Goal: Information Seeking & Learning: Learn about a topic

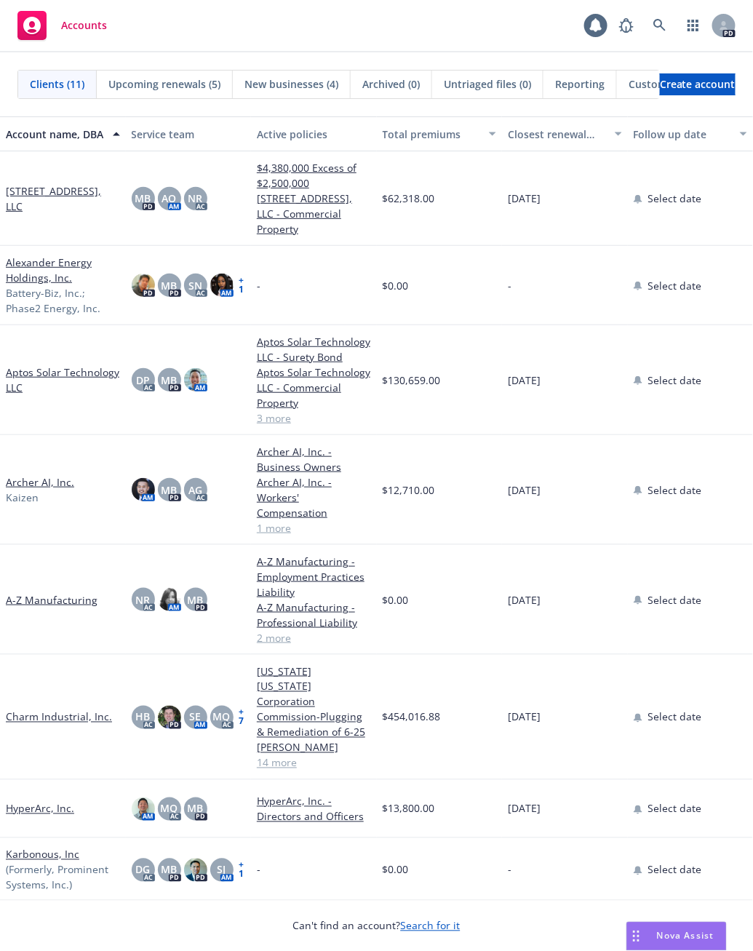
click at [695, 943] on div "Nova Assist" at bounding box center [676, 936] width 99 height 28
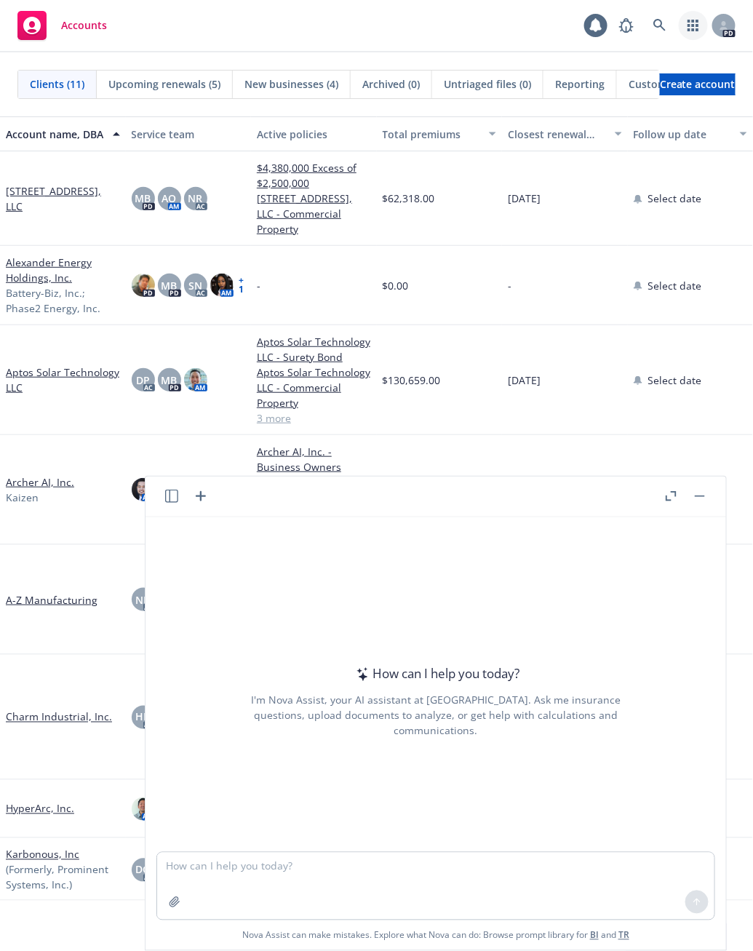
click at [688, 27] on icon "button" at bounding box center [693, 26] width 12 height 12
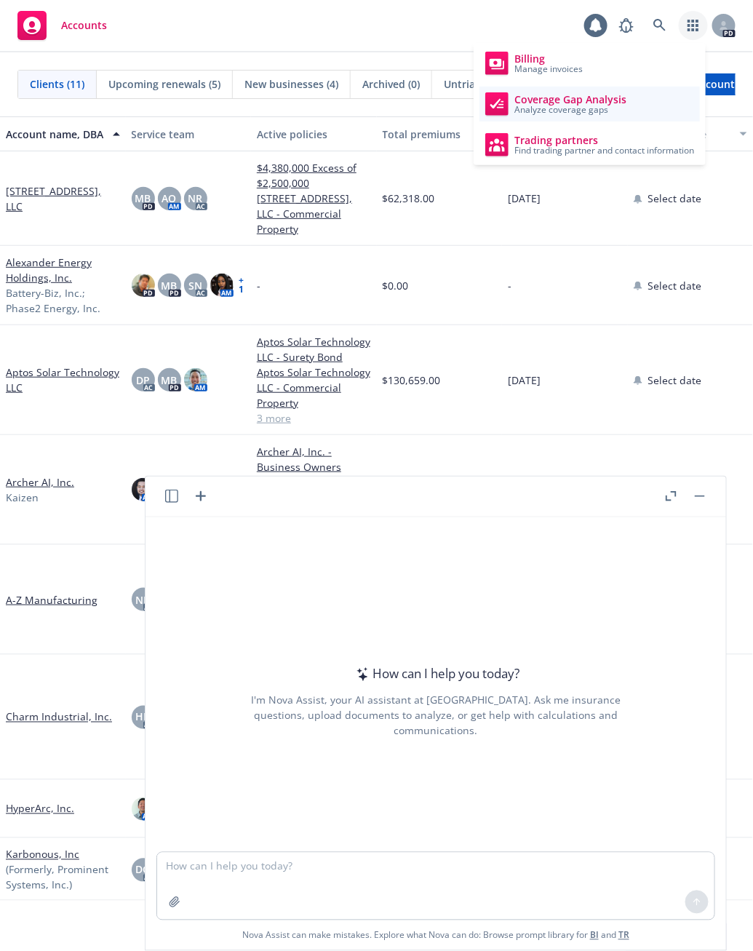
click at [580, 110] on span "Analyze coverage gaps" at bounding box center [570, 109] width 112 height 9
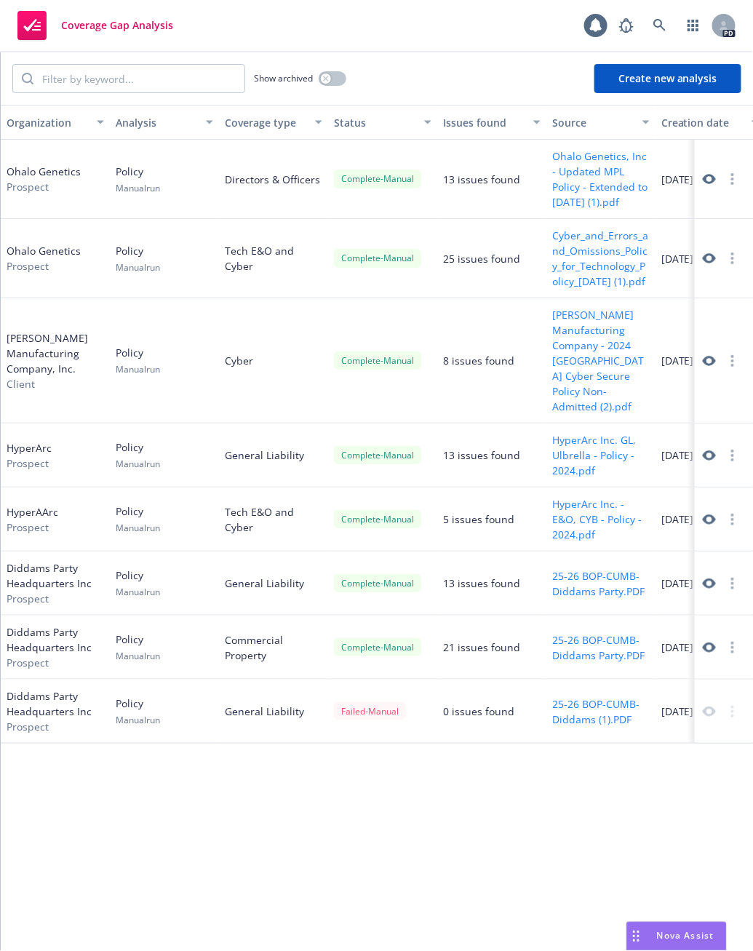
click at [714, 177] on icon at bounding box center [709, 179] width 13 height 10
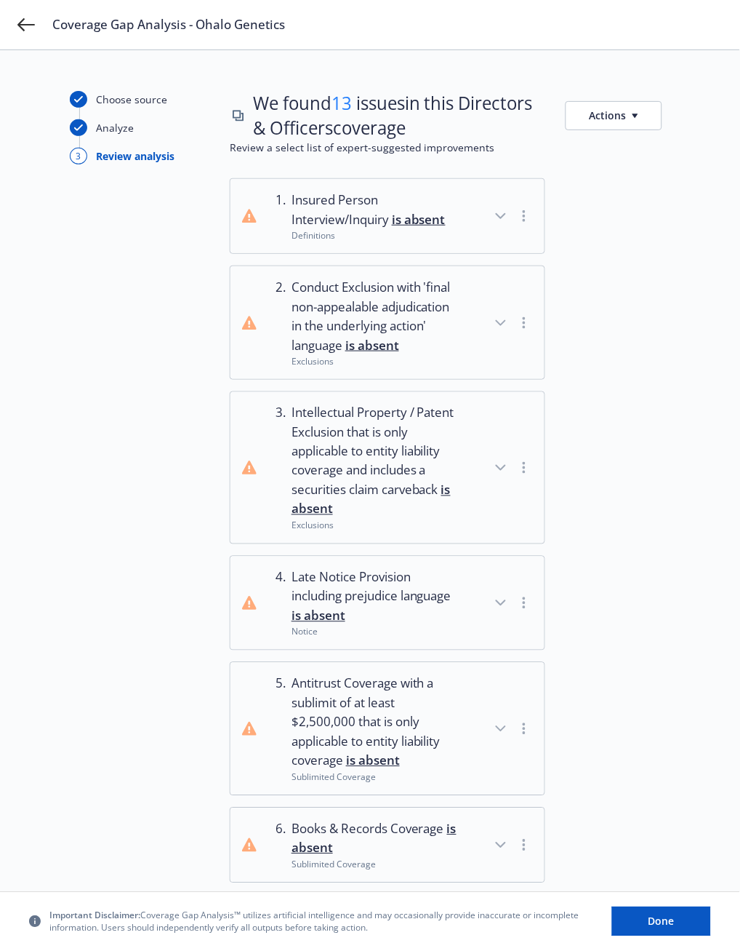
click at [273, 223] on div "1 ." at bounding box center [276, 216] width 17 height 51
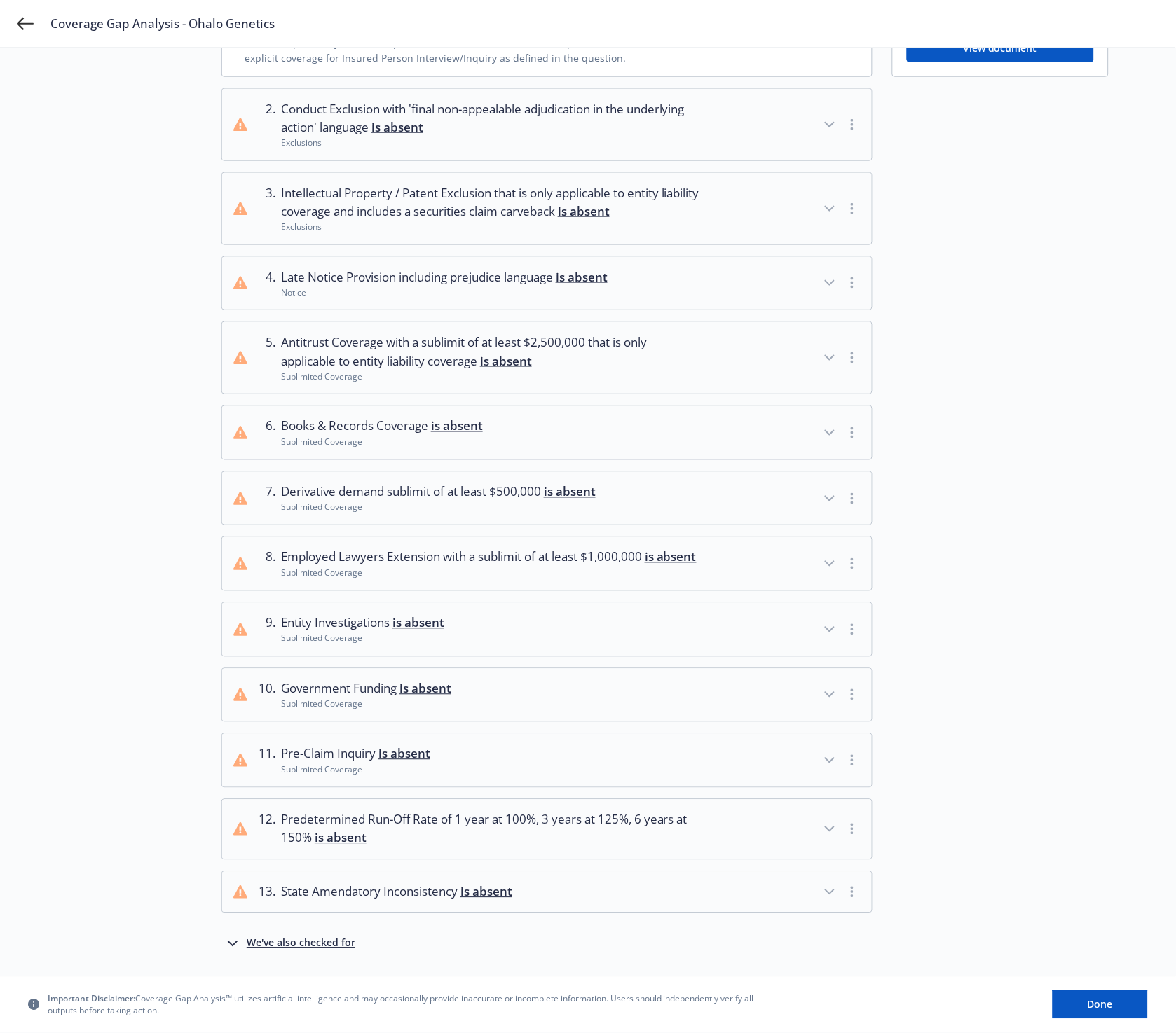
scroll to position [305, 0]
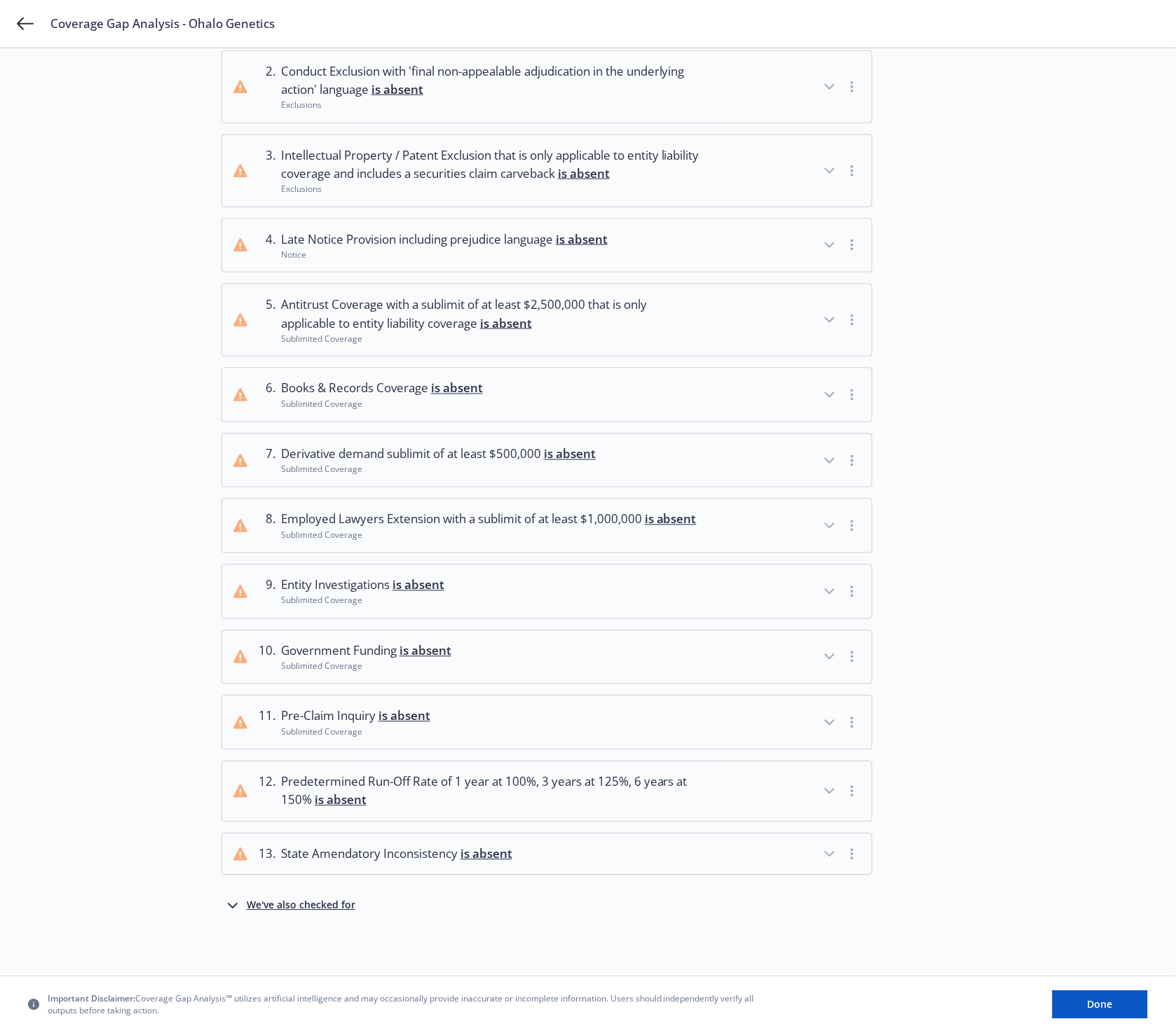
click at [713, 596] on button "9 . Entity Investigations is absent Sublimited Coverage" at bounding box center [547, 591] width 649 height 53
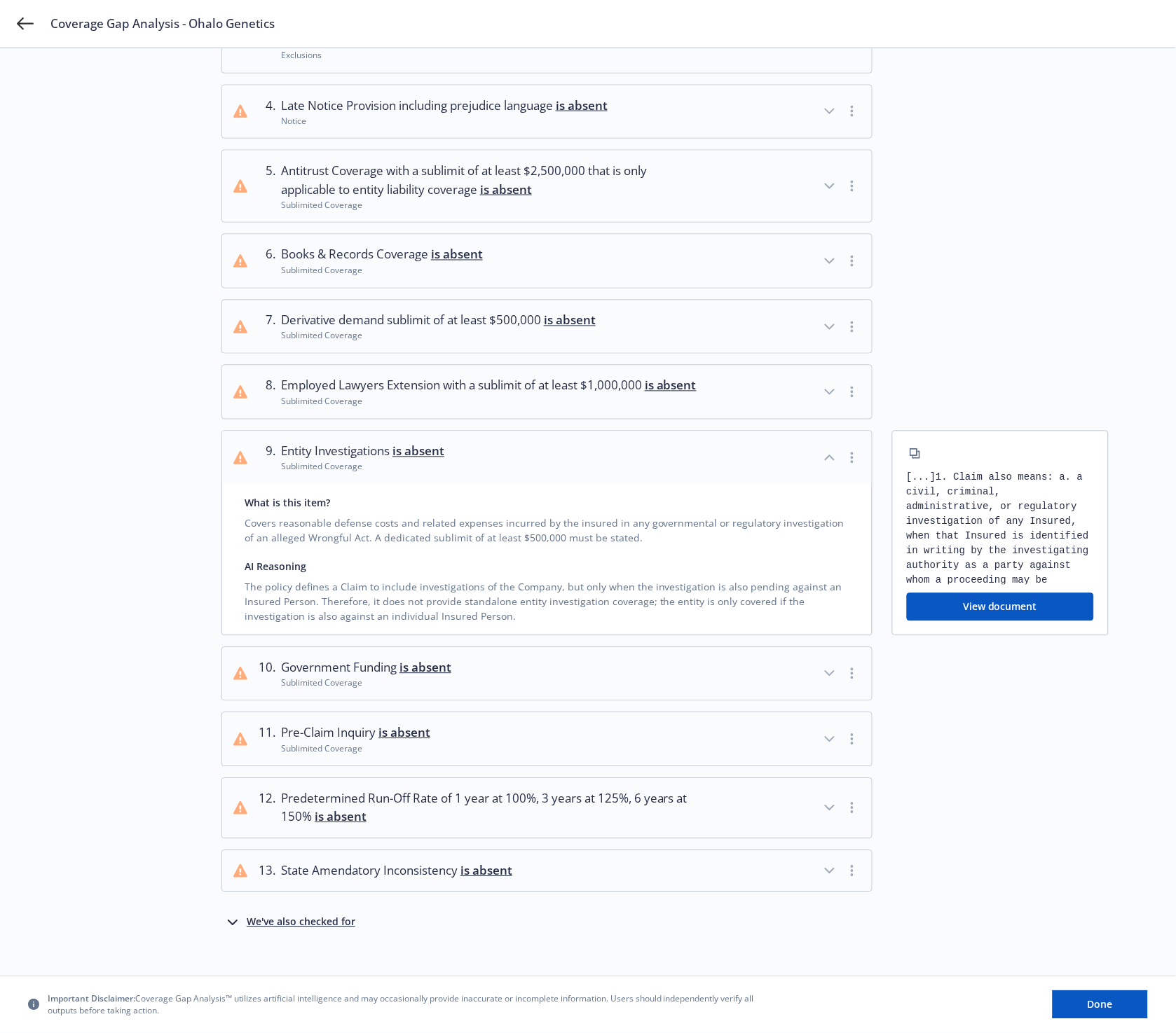
scroll to position [456, 0]
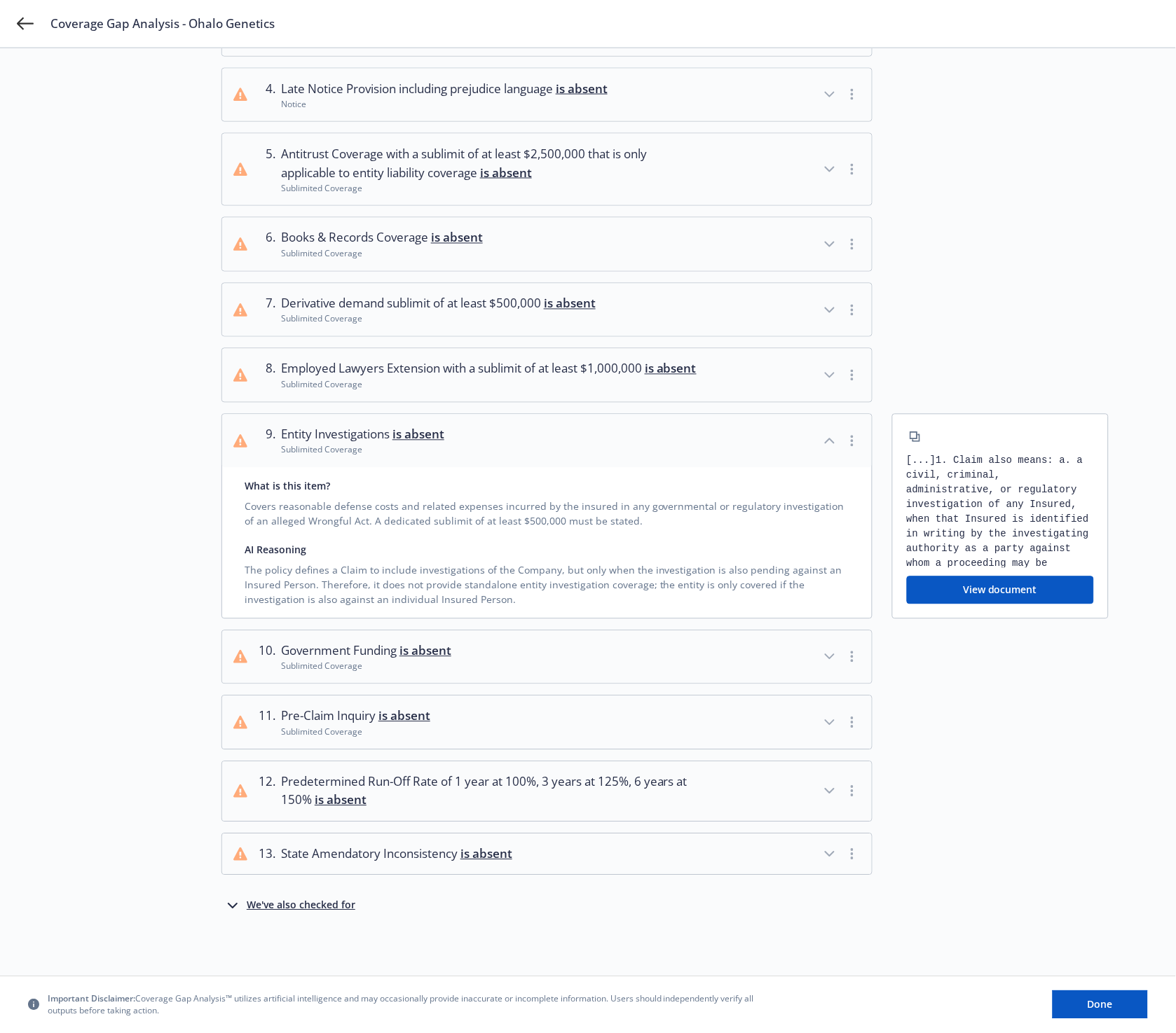
click at [377, 852] on span "State Amendatory Inconsistency is absent" at bounding box center [397, 854] width 231 height 18
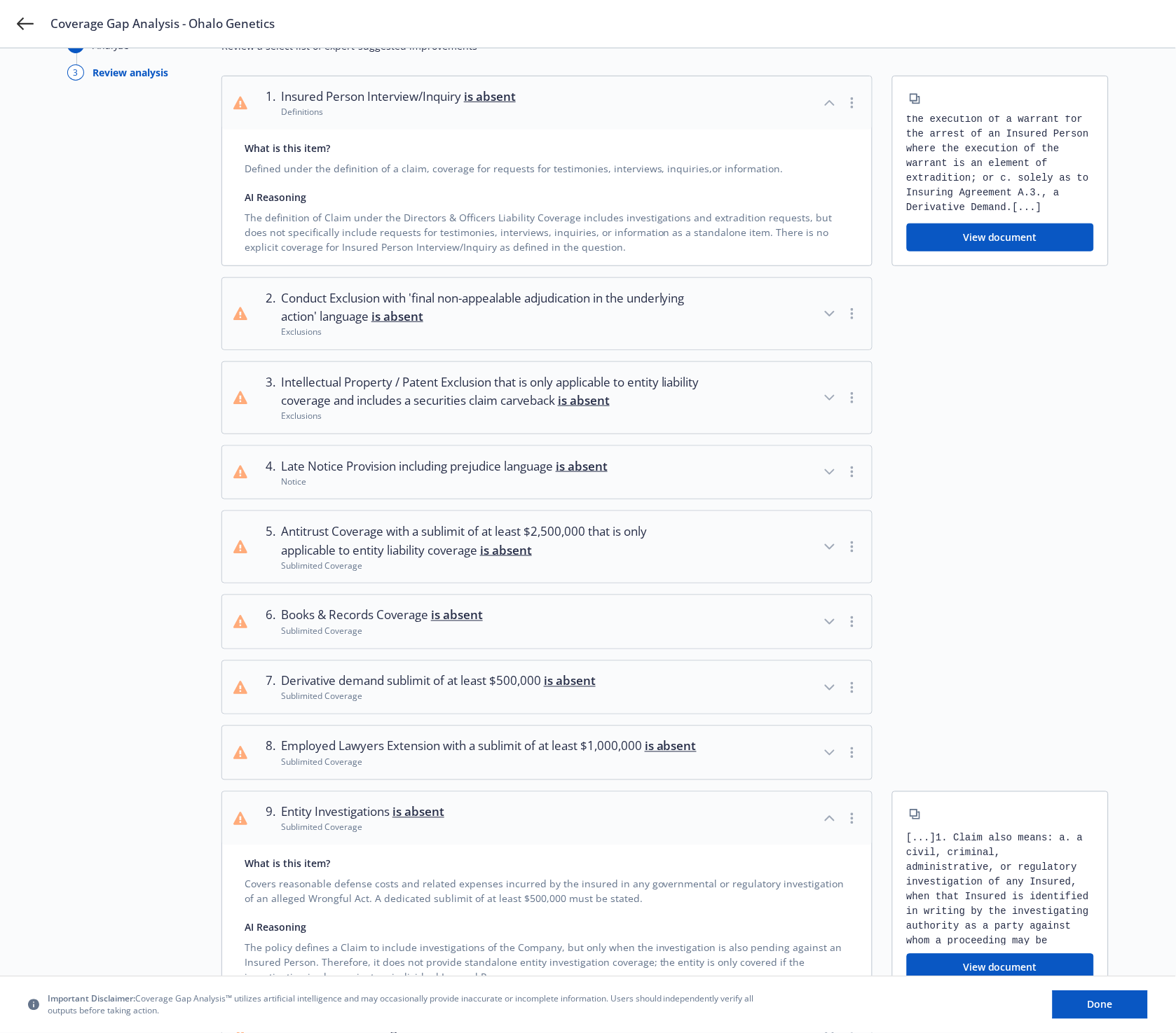
scroll to position [0, 0]
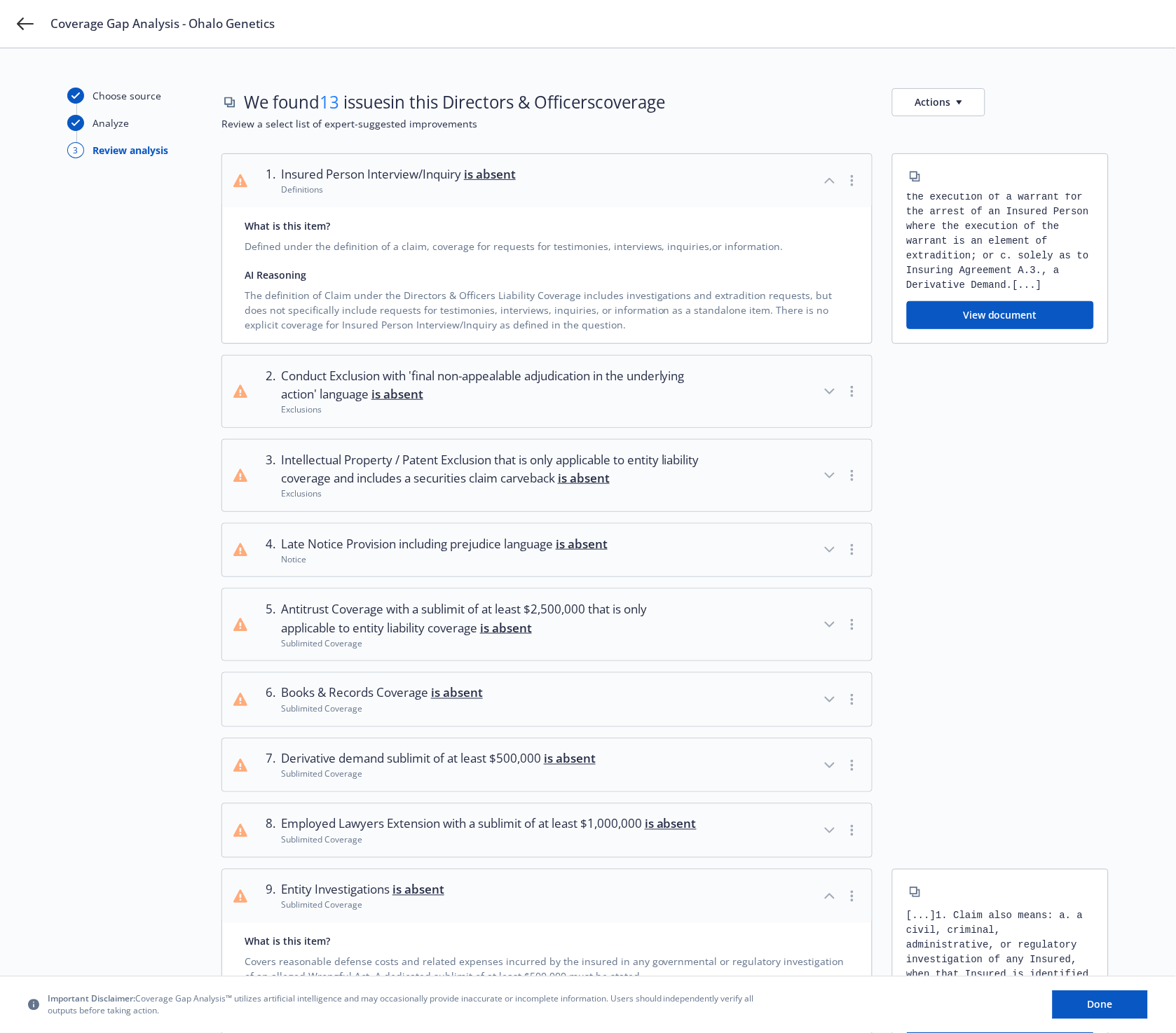
click at [713, 308] on button "View document" at bounding box center [1000, 315] width 188 height 28
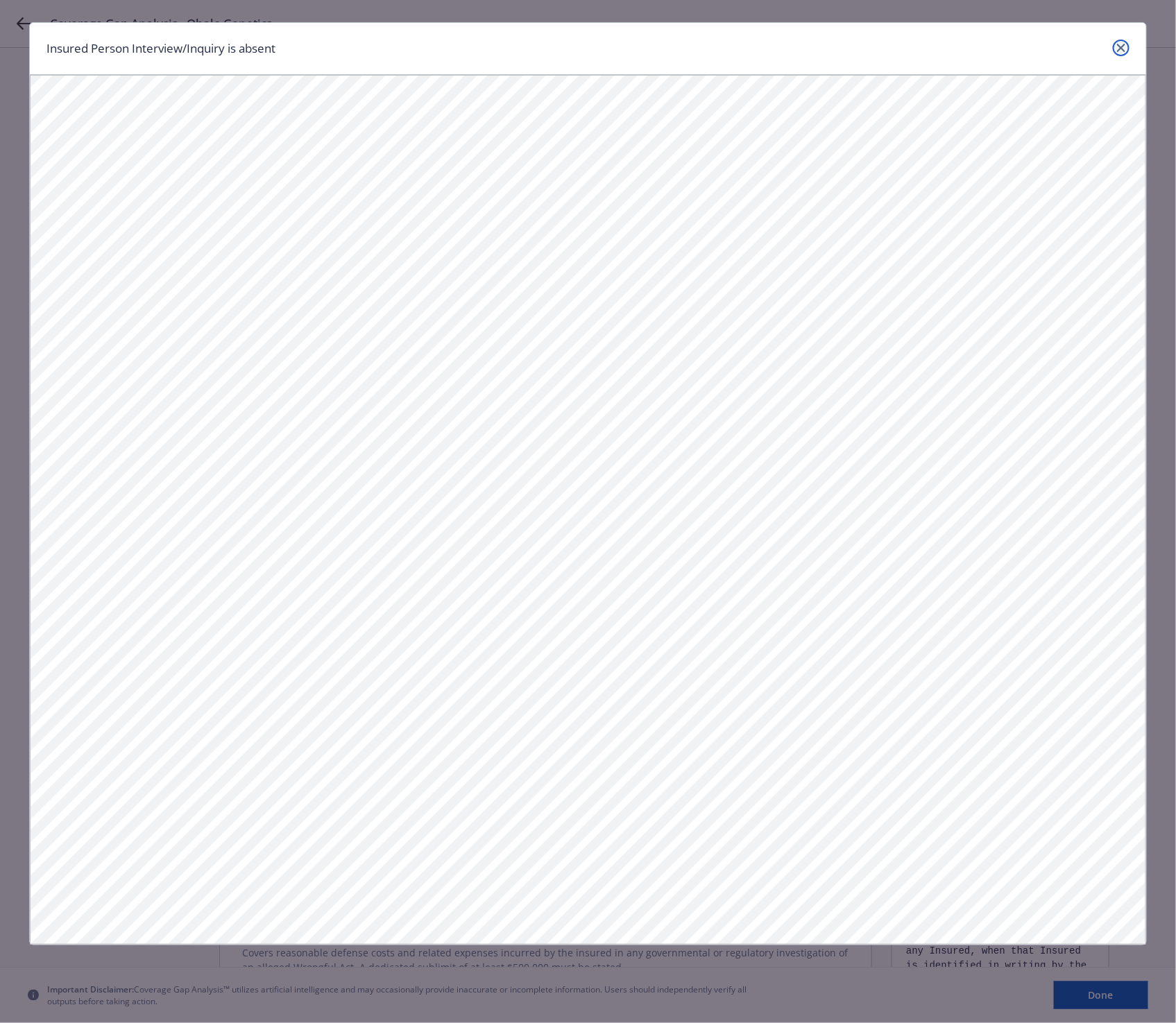
click at [706, 45] on link "close" at bounding box center [1121, 47] width 16 height 16
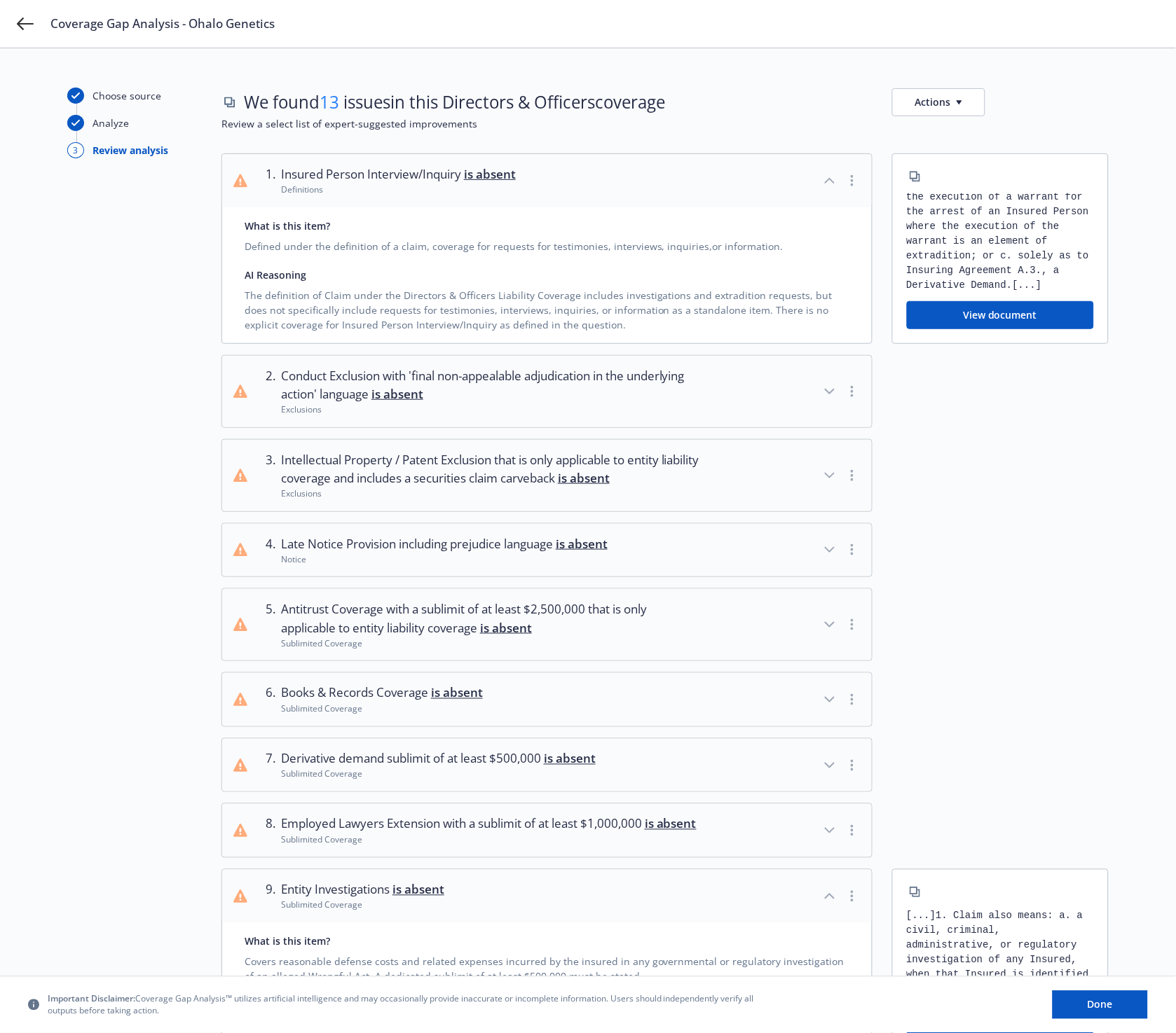
click at [713, 392] on icon "button" at bounding box center [829, 391] width 9 height 4
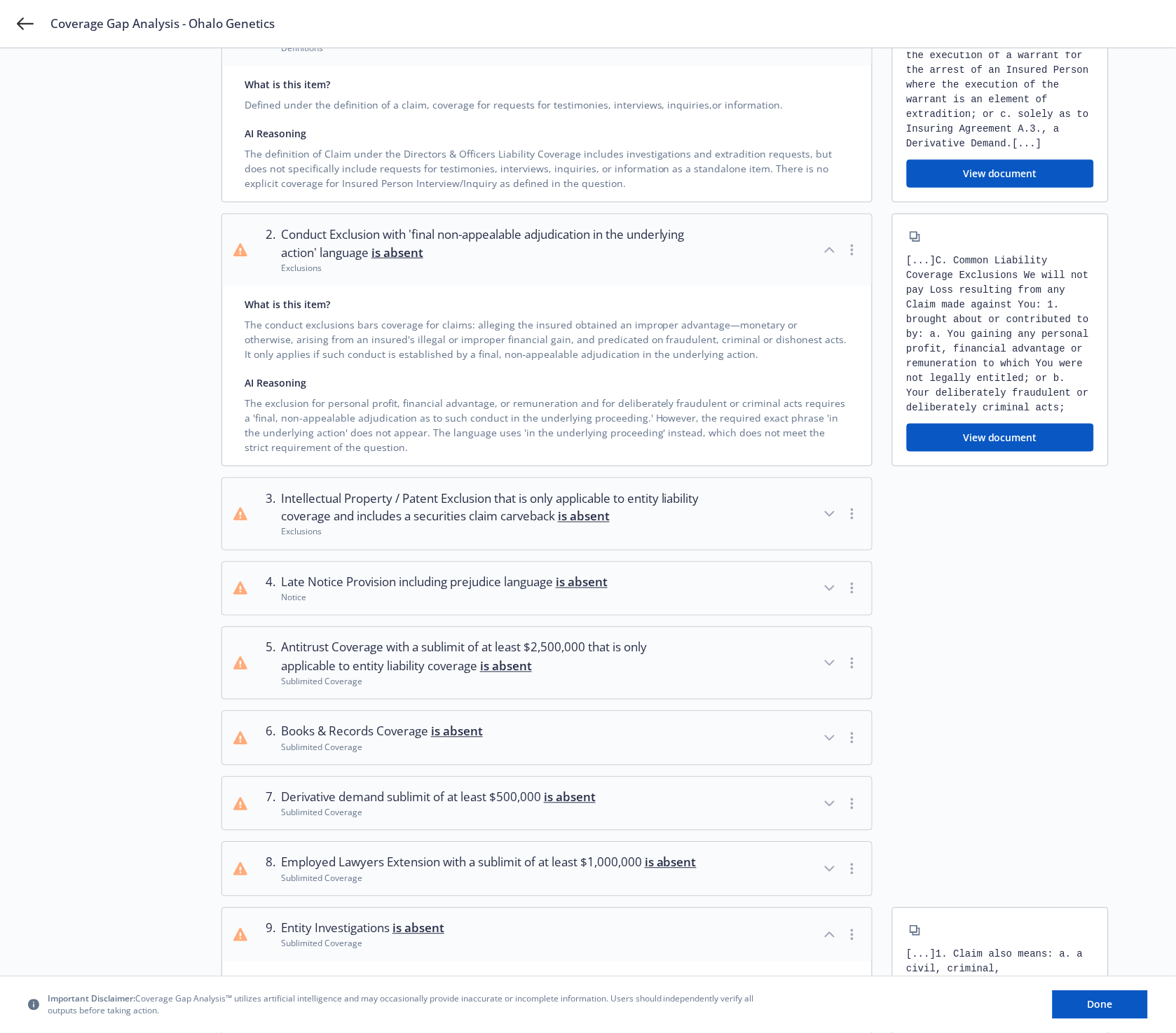
scroll to position [155, 0]
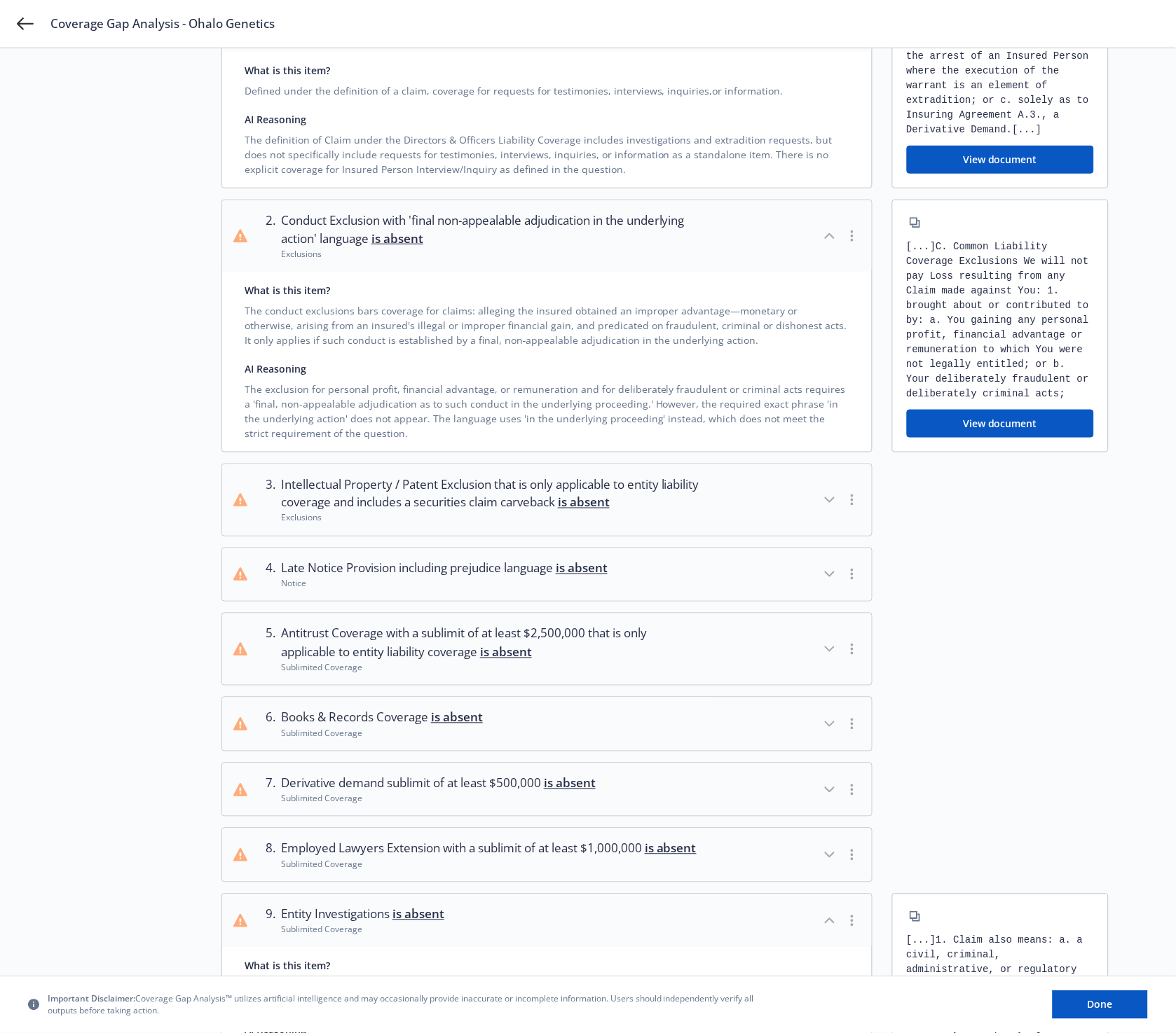
click at [535, 510] on span "Intellectual Property / Patent Exclusion that is only applicable to entity liab…" at bounding box center [492, 494] width 423 height 38
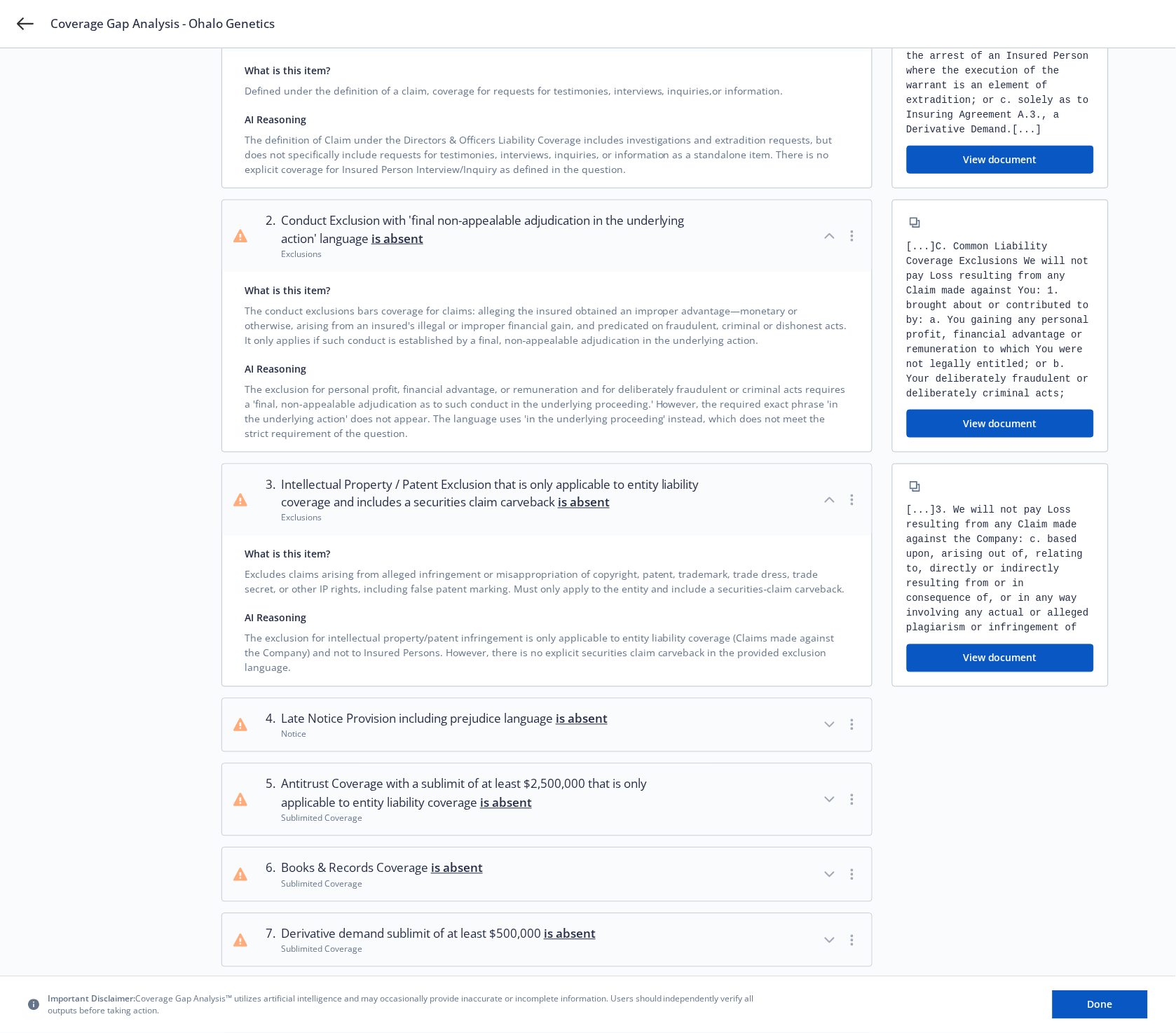
click at [473, 534] on button "3 . Intellectual Property / Patent Exclusion that is only applicable to entity …" at bounding box center [547, 500] width 649 height 71
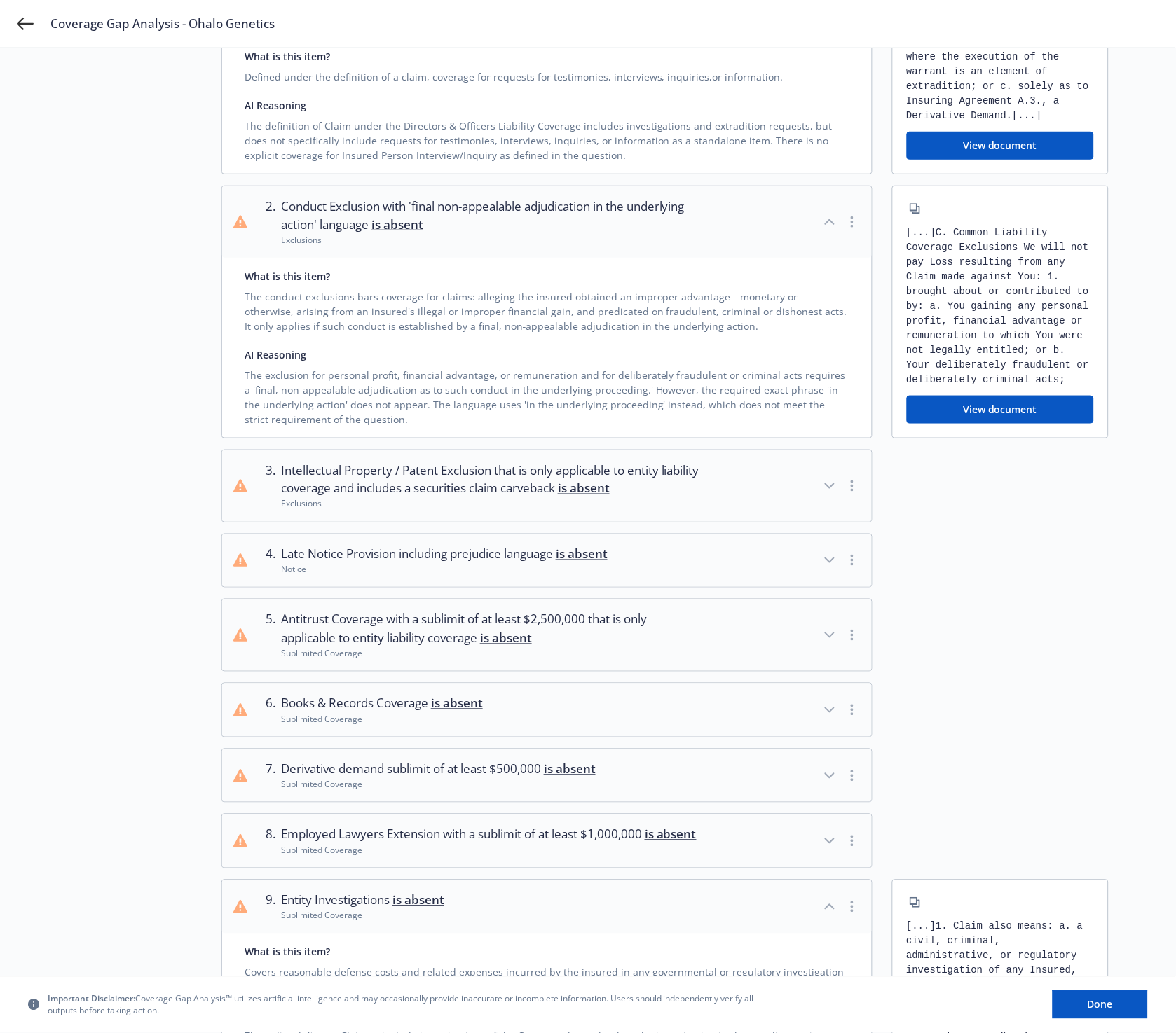
scroll to position [0, 0]
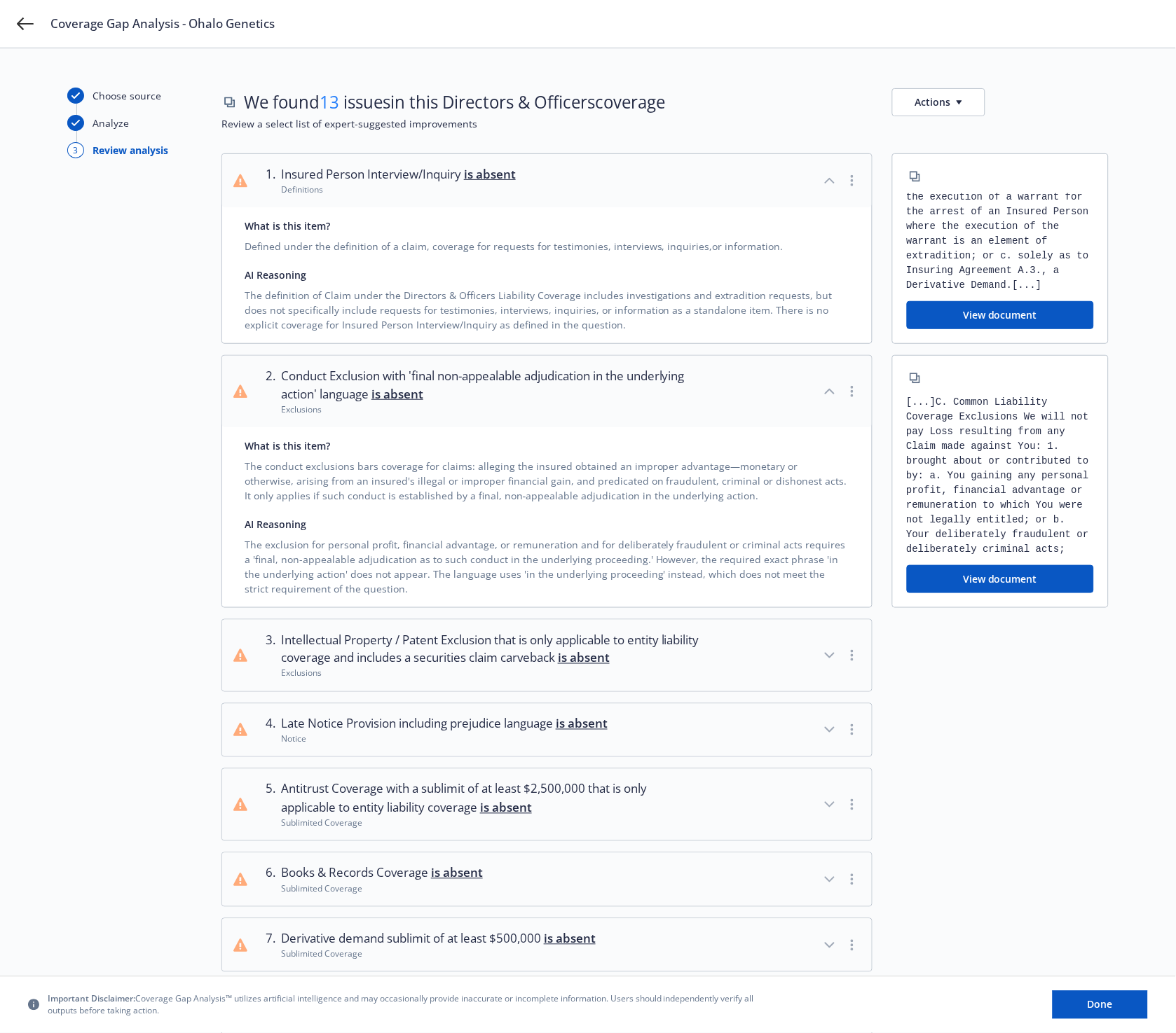
click at [713, 96] on button "Actions" at bounding box center [938, 102] width 93 height 28
click at [713, 160] on link "Copy full list of what we’ve checked for" at bounding box center [1006, 161] width 226 height 28
click at [713, 24] on div "Coverage Gap Analysis - Ohalo Genetics" at bounding box center [604, 23] width 1109 height 16
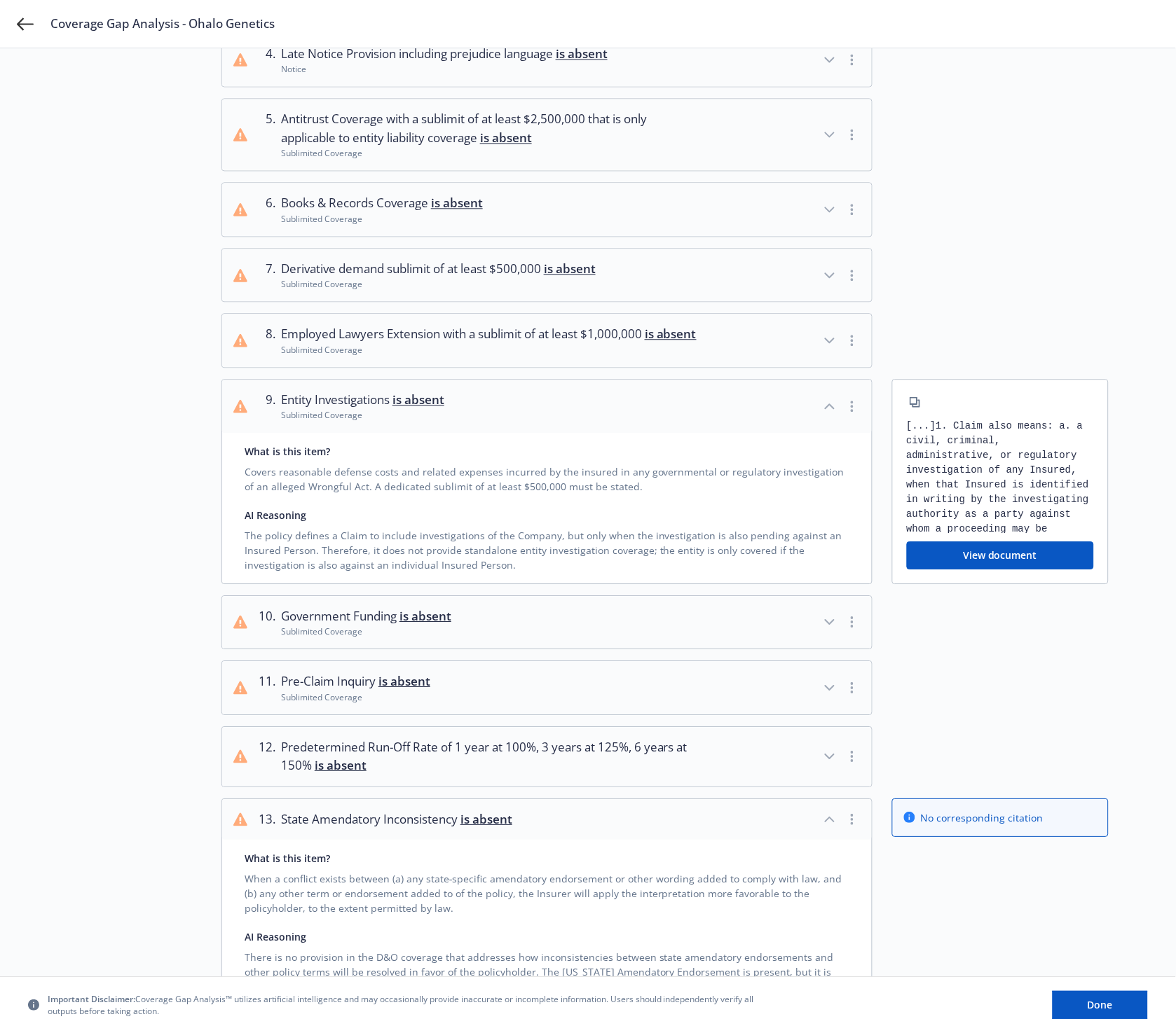
scroll to position [801, 0]
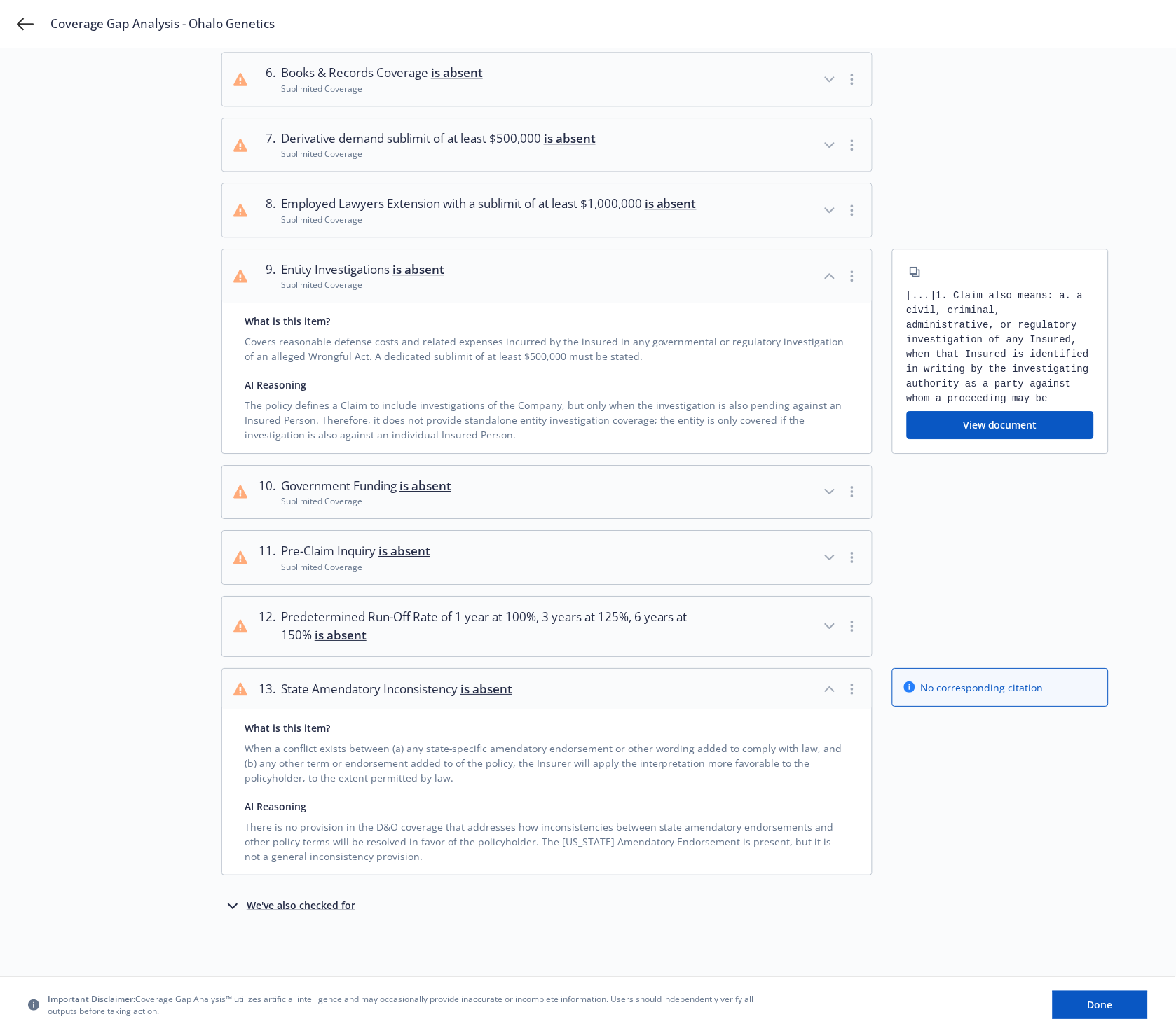
click at [323, 642] on span "Predetermined Run-Off Rate of 1 year at 100%, 3 years at 125%, 6 years at 150% …" at bounding box center [492, 626] width 423 height 38
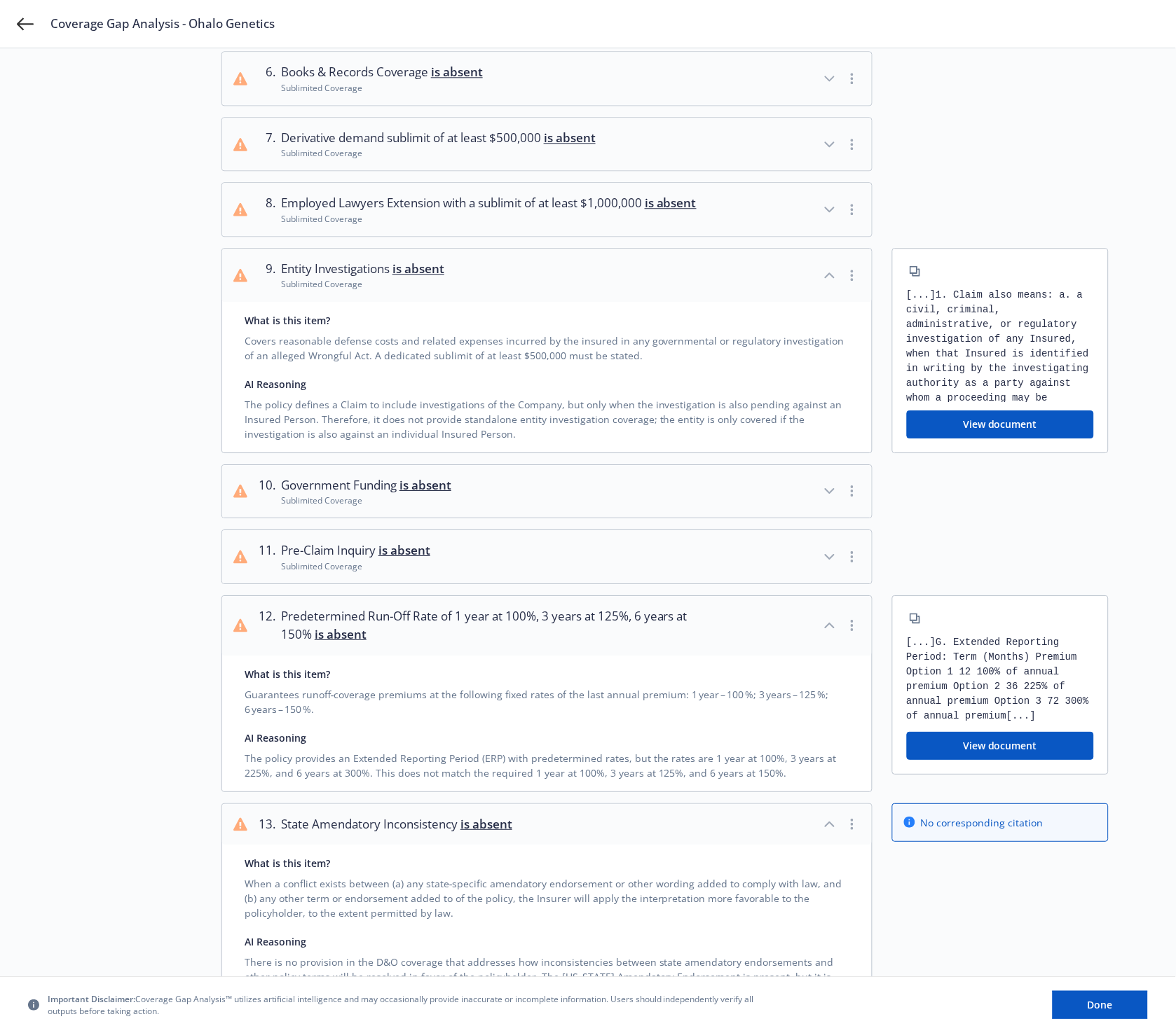
click at [458, 558] on button "11 . Pre-Claim Inquiry is absent Sublimited Coverage" at bounding box center [547, 556] width 649 height 53
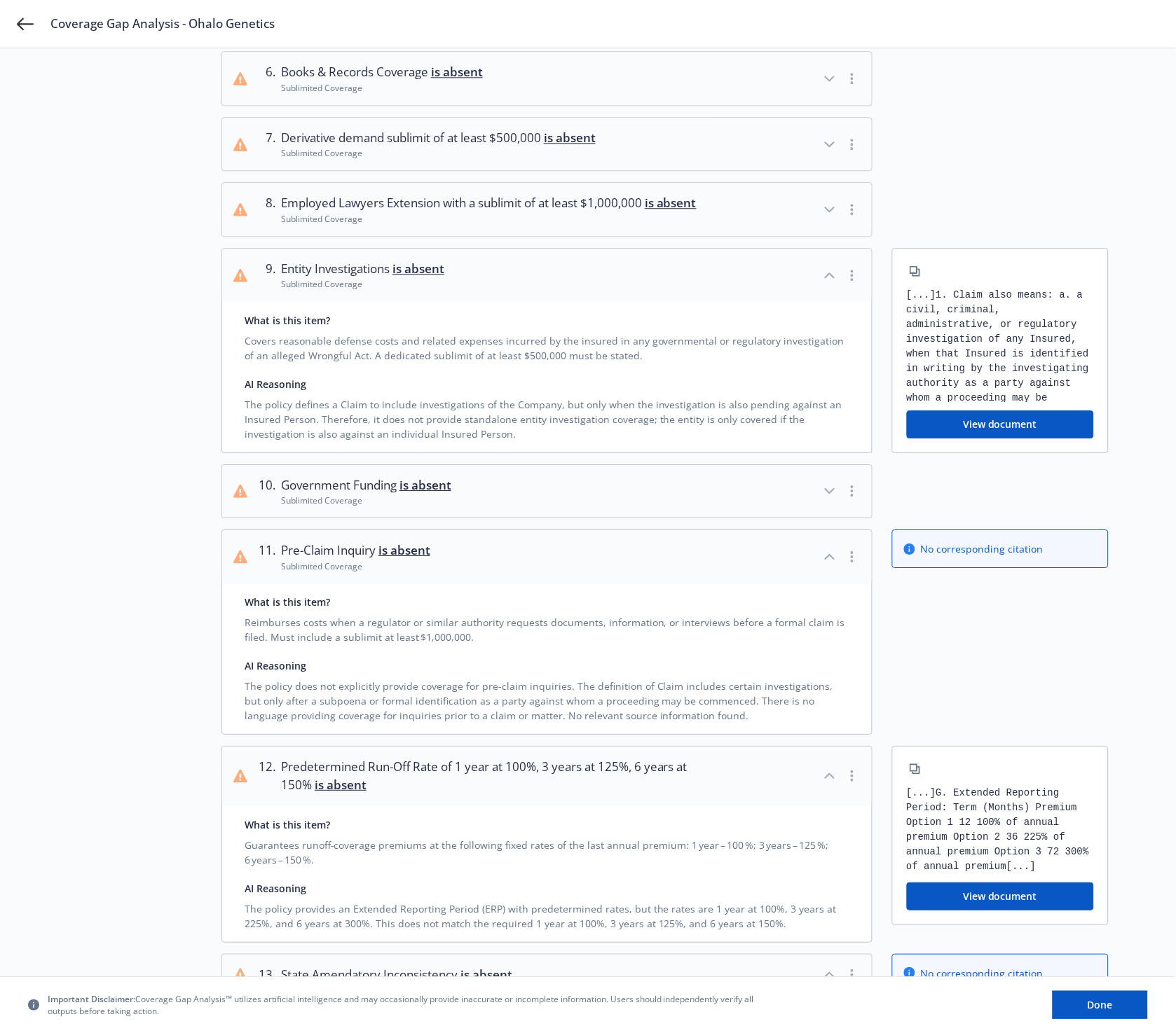
click at [585, 497] on button "10 . Government Funding is absent Sublimited Coverage" at bounding box center [547, 491] width 649 height 53
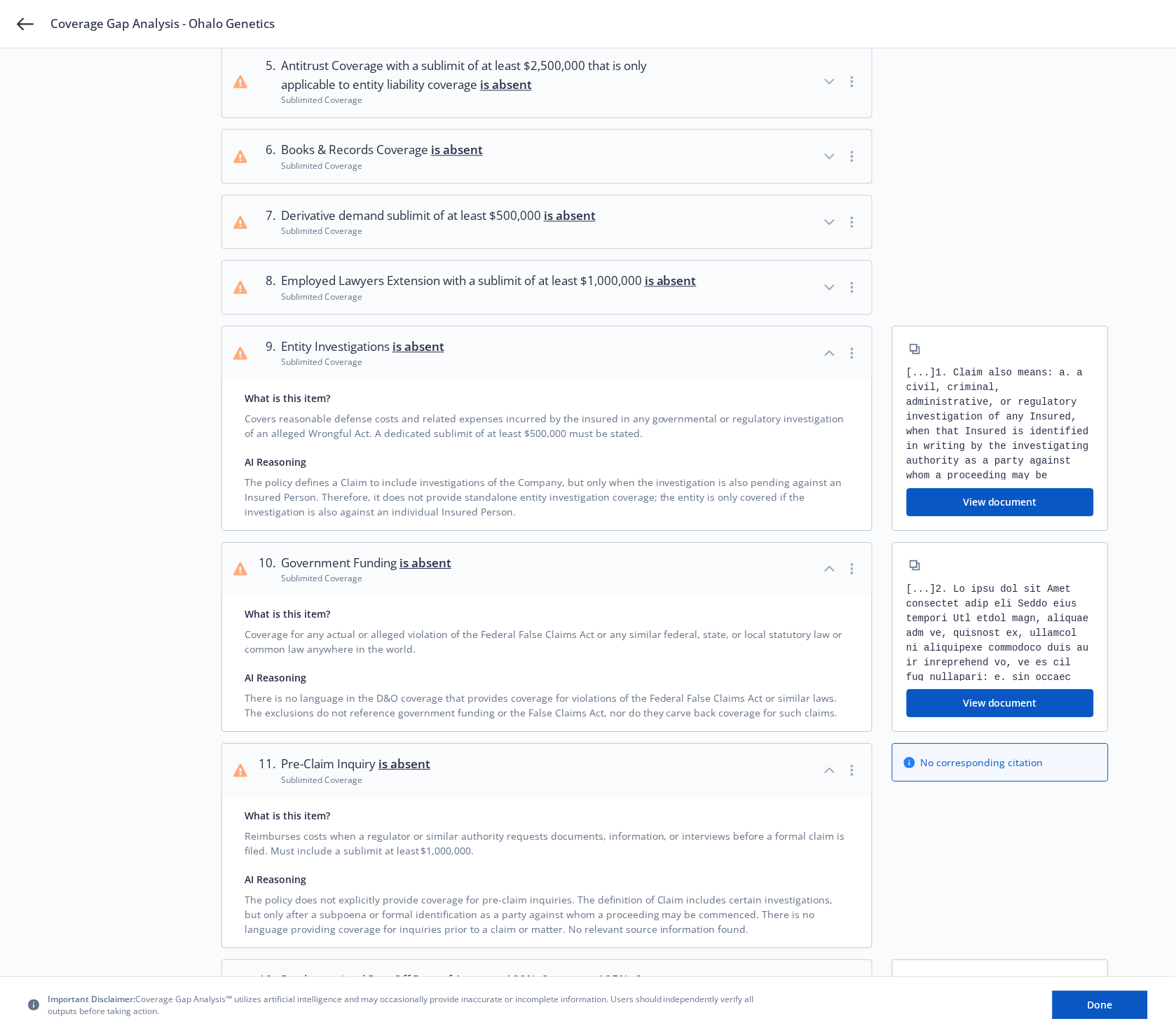
scroll to position [646, 0]
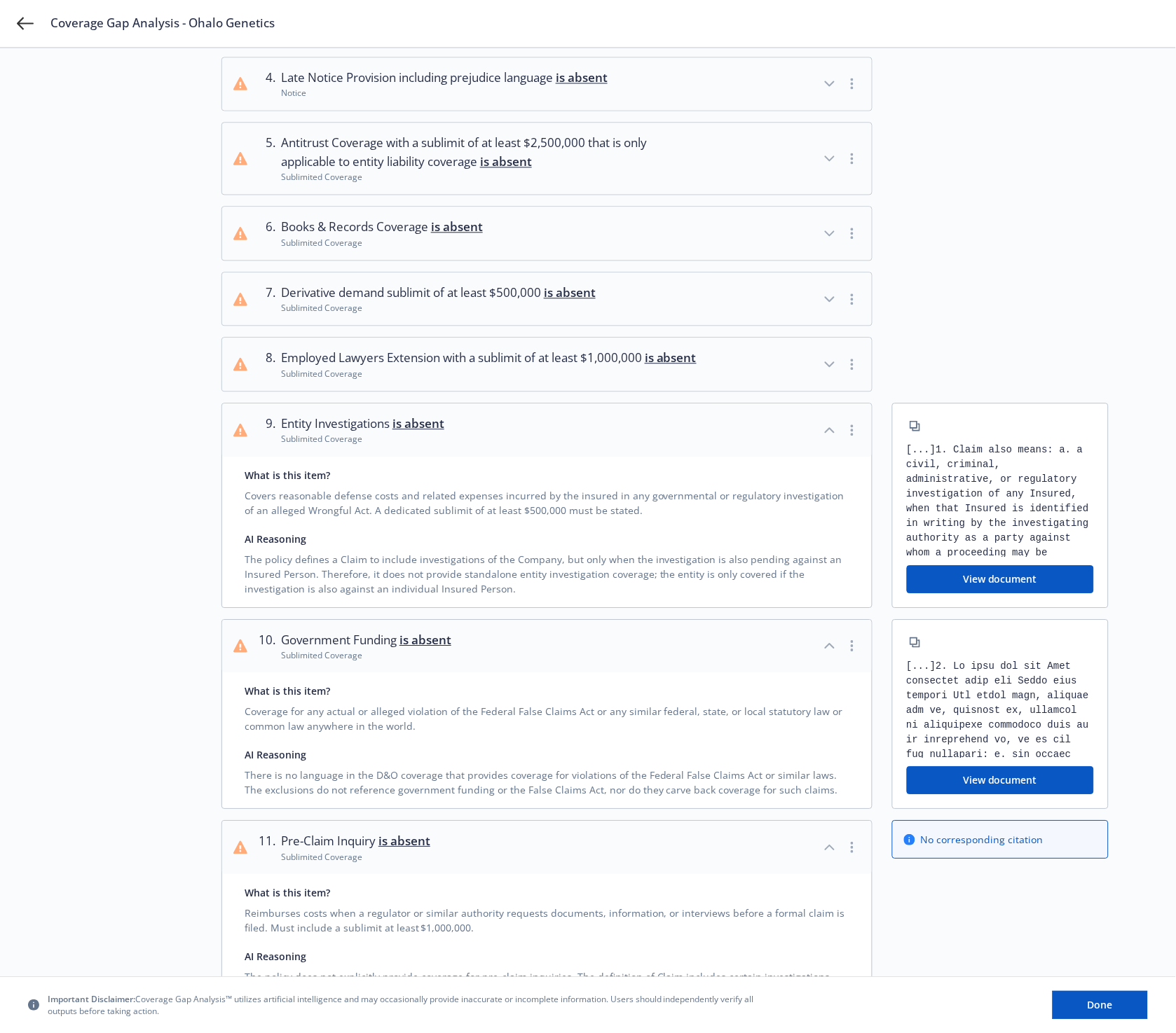
click at [559, 363] on span "Employed Lawyers Extension with a sublimit of at least $1,000,000 is absent" at bounding box center [488, 358] width 415 height 18
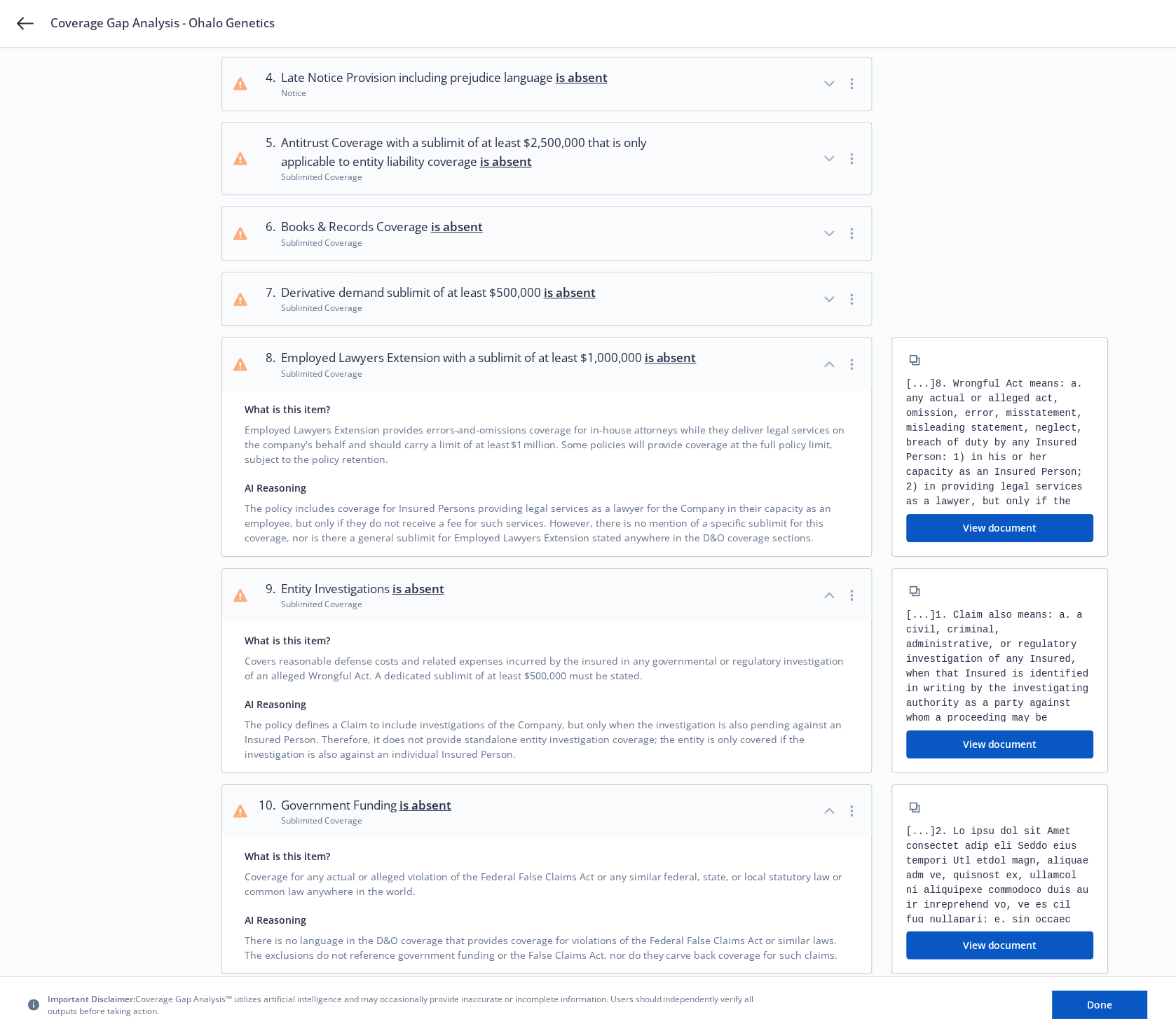
click at [426, 289] on span "Derivative demand sublimit of at least $500,000 is absent" at bounding box center [438, 293] width 315 height 18
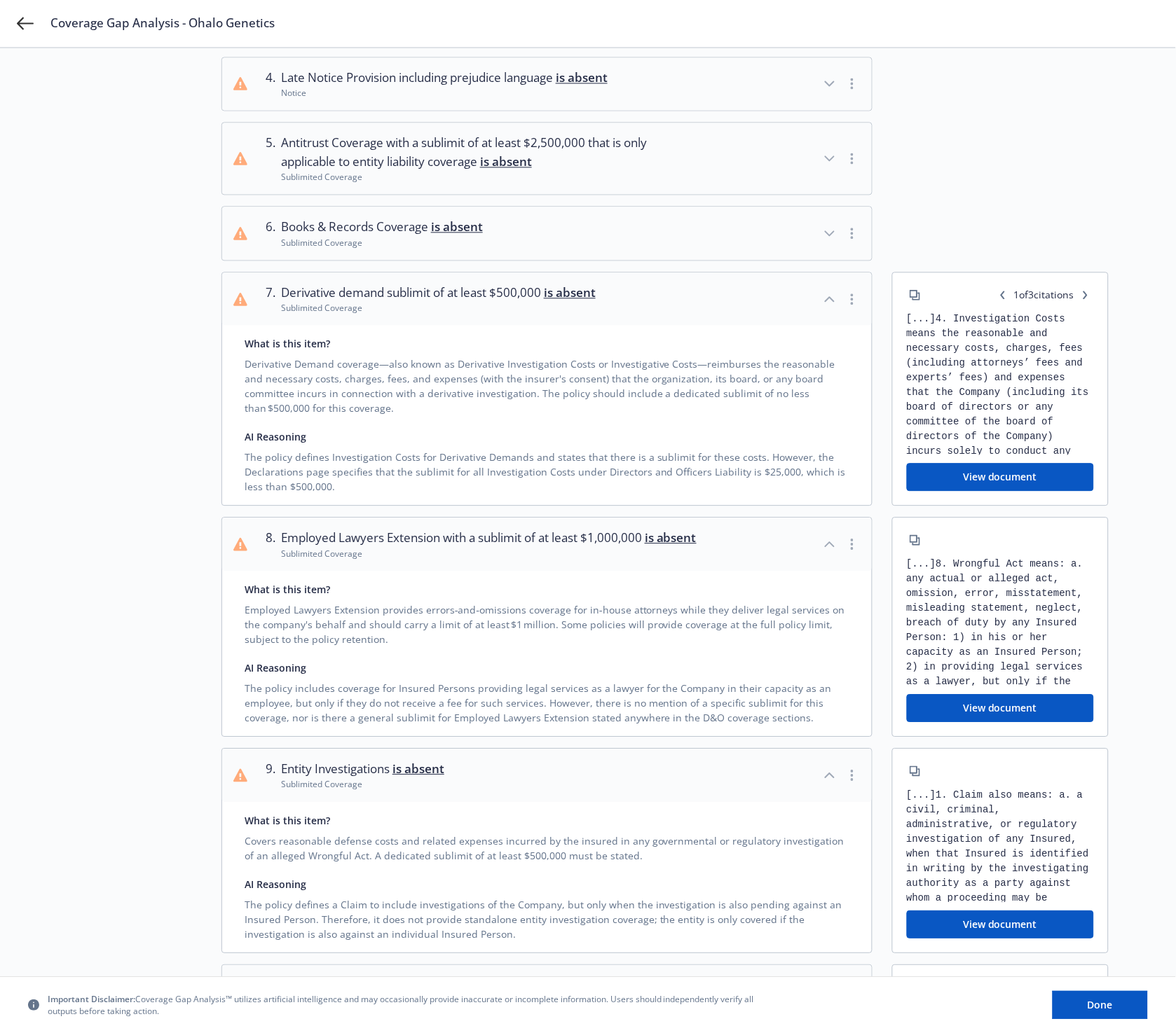
click at [418, 169] on span "Antitrust Coverage with a sublimit of at least $2,500,000 that is only applicab…" at bounding box center [492, 153] width 423 height 38
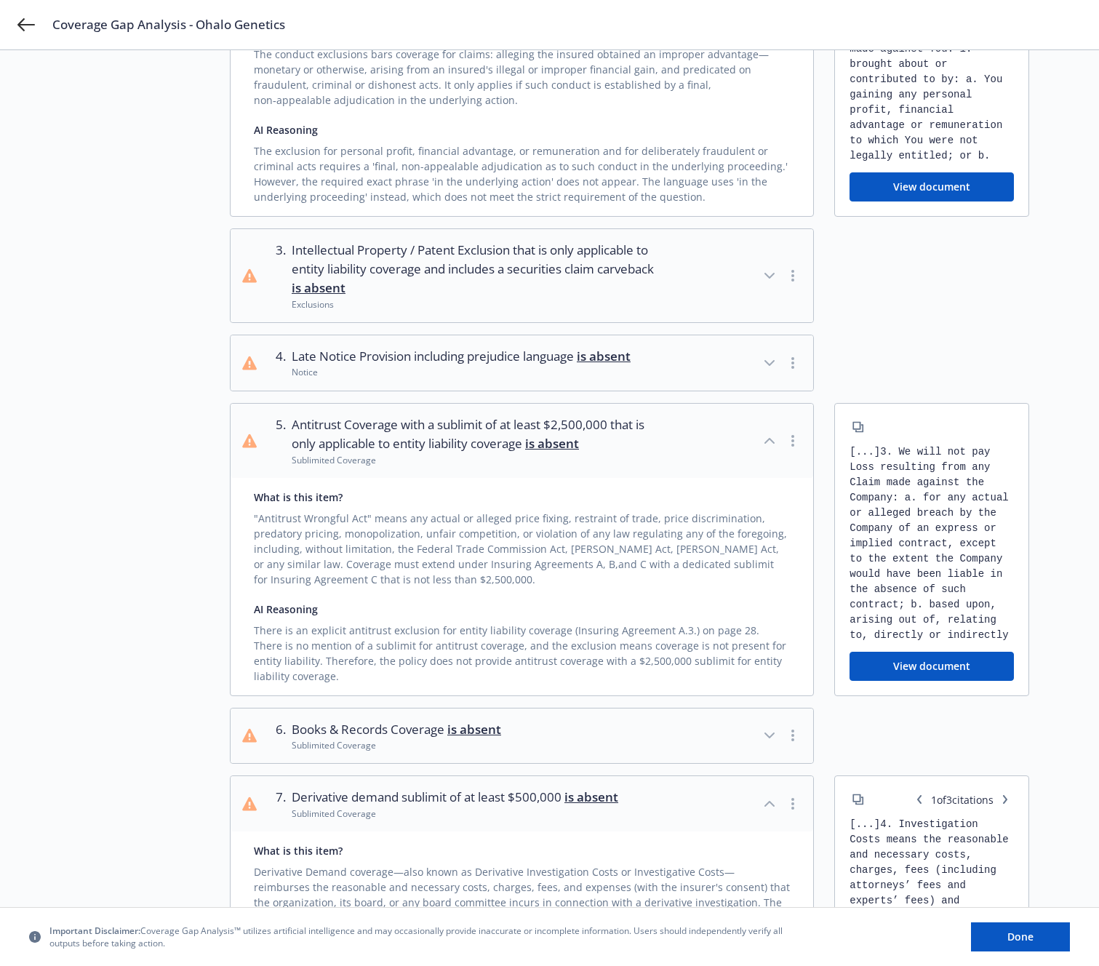
scroll to position [452, 0]
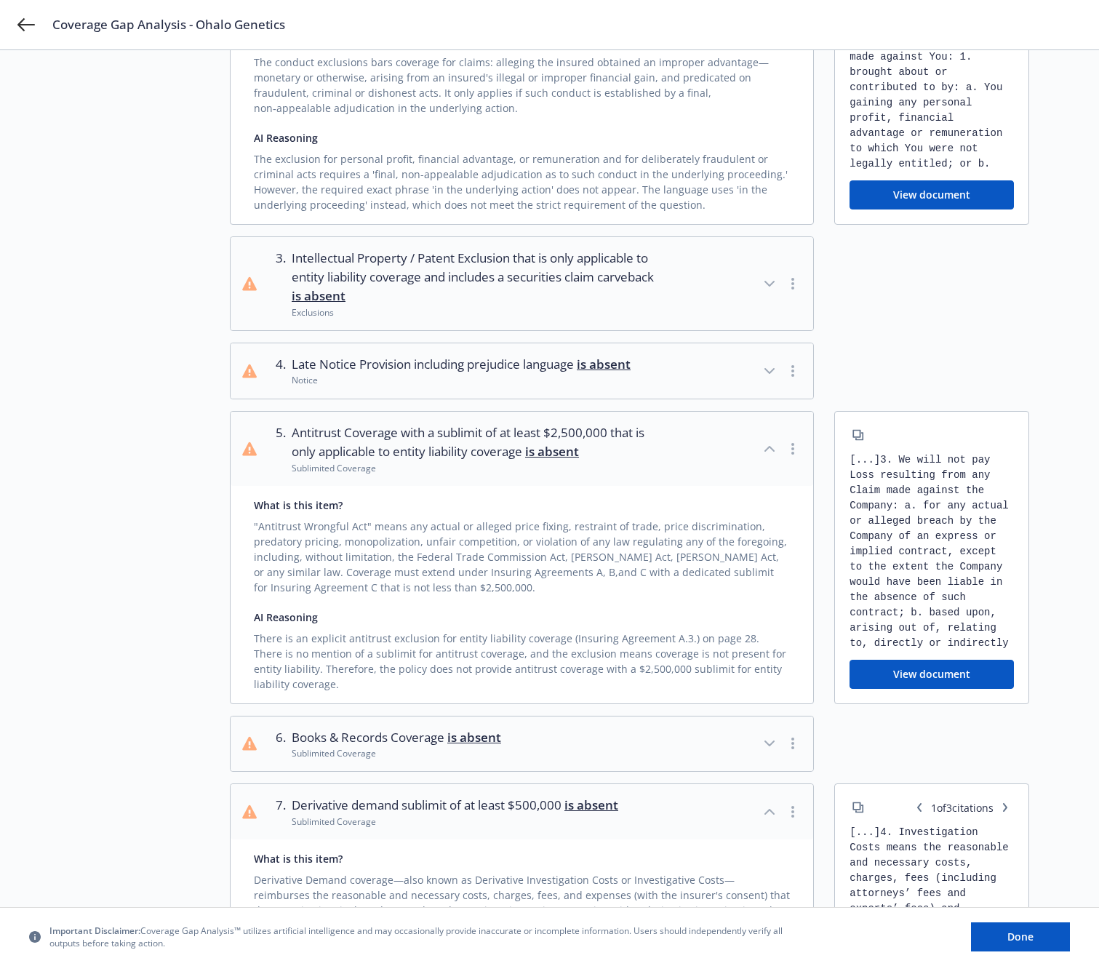
click at [458, 304] on button "3 . Intellectual Property / Patent Exclusion that is only applicable to entity …" at bounding box center [522, 283] width 583 height 93
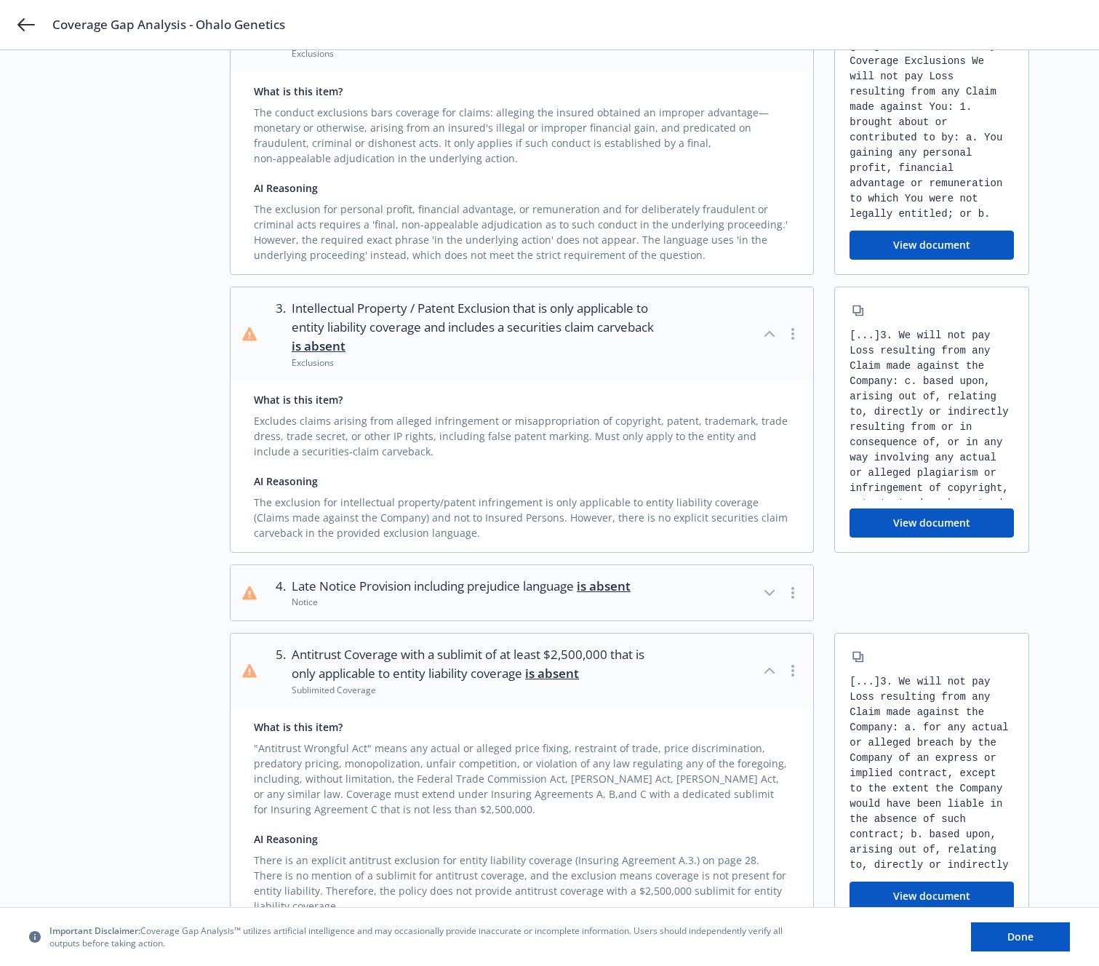
scroll to position [380, 0]
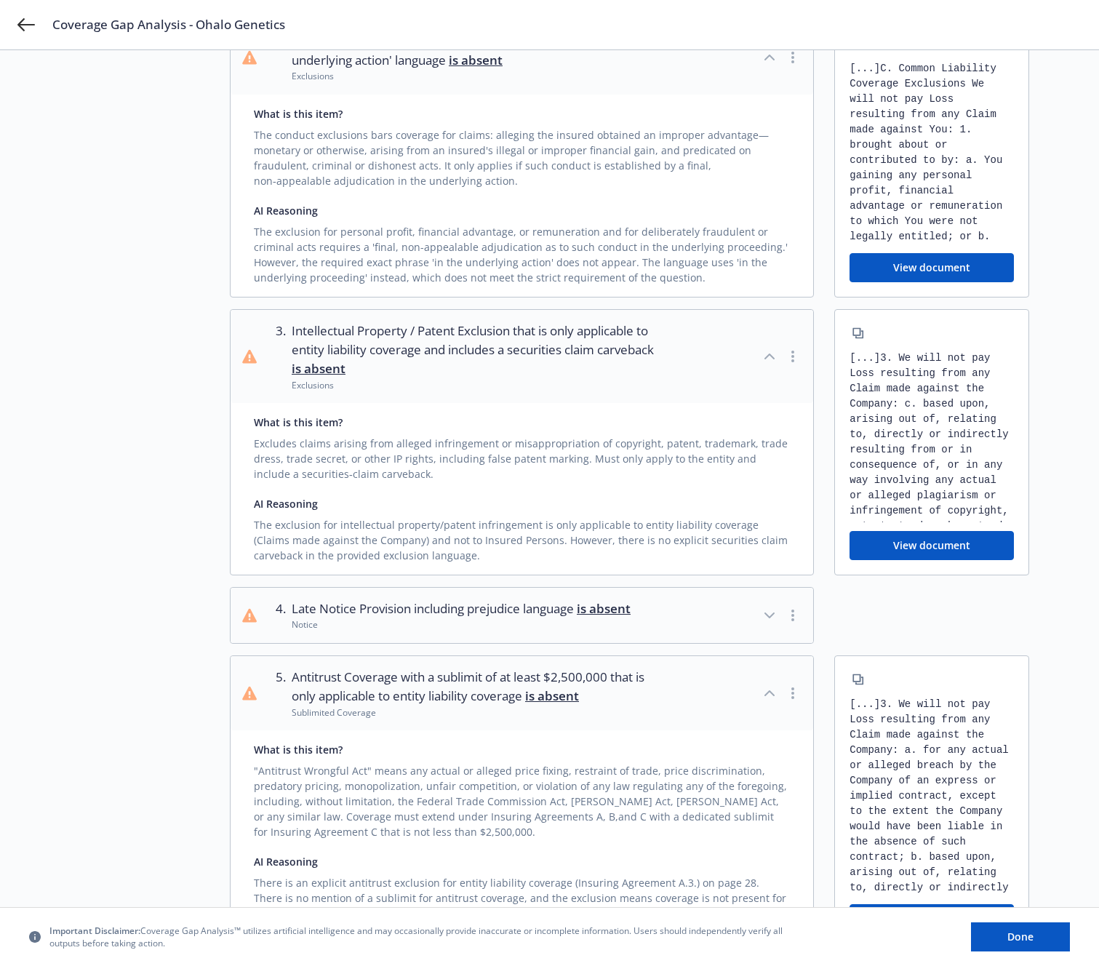
click at [364, 618] on div "Notice" at bounding box center [461, 624] width 339 height 12
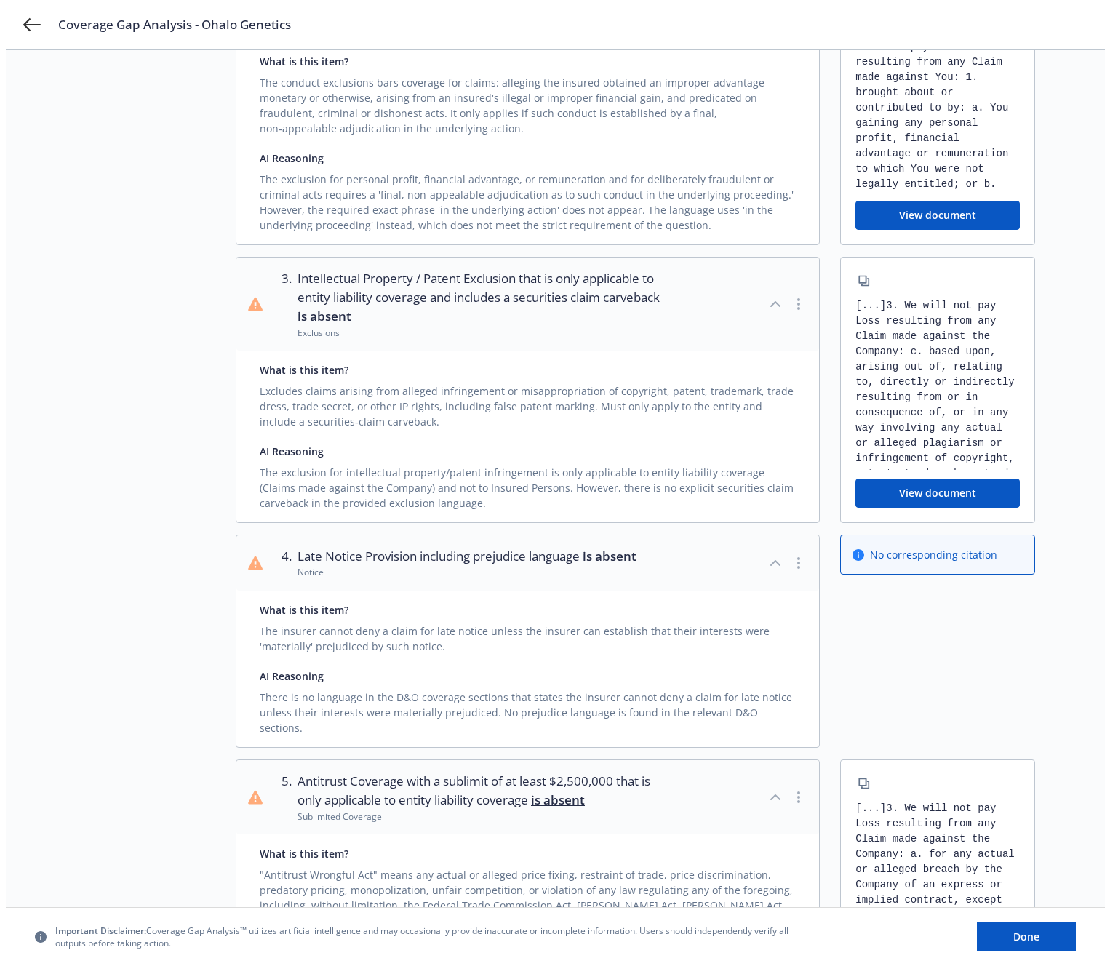
scroll to position [0, 0]
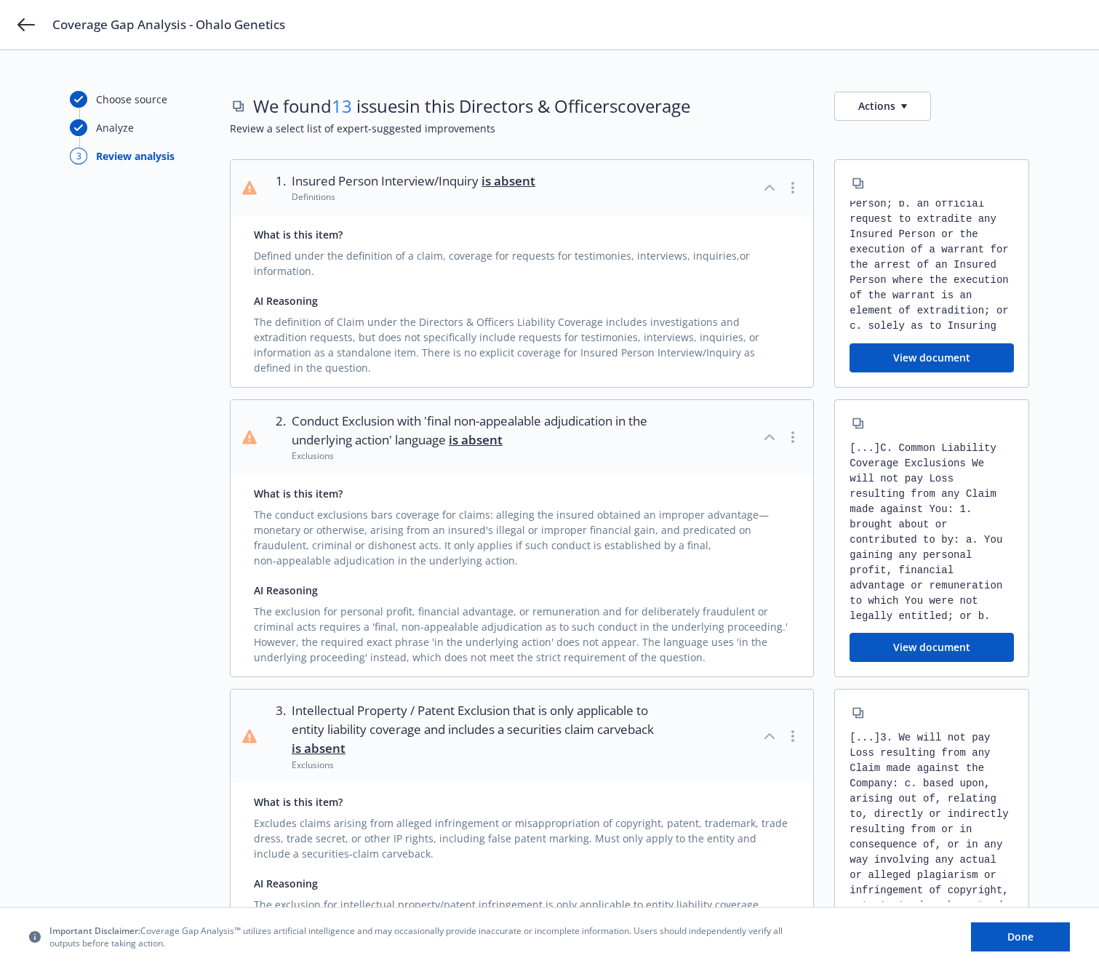
drag, startPoint x: 175, startPoint y: 253, endPoint x: 158, endPoint y: 160, distance: 94.6
click at [19, 27] on icon at bounding box center [25, 24] width 17 height 17
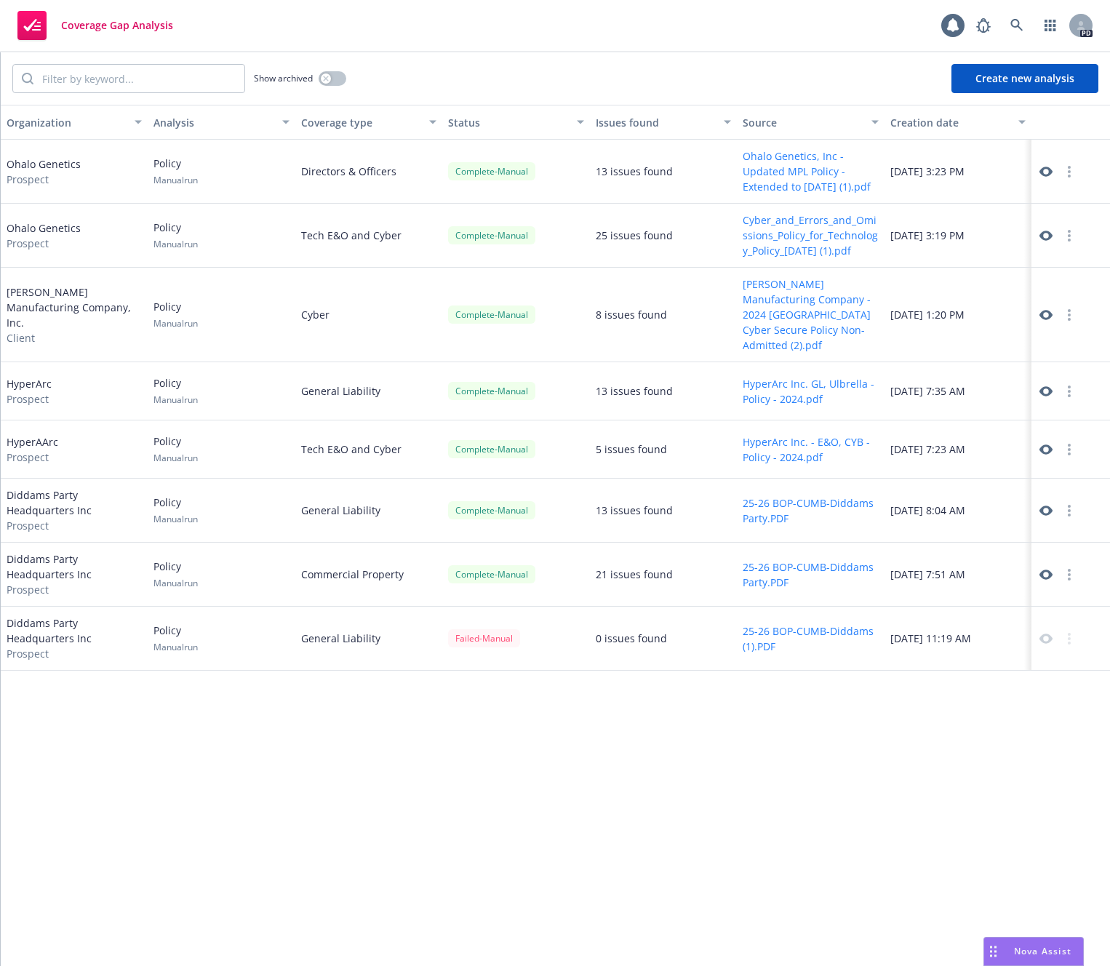
click at [740, 237] on icon at bounding box center [1045, 235] width 13 height 13
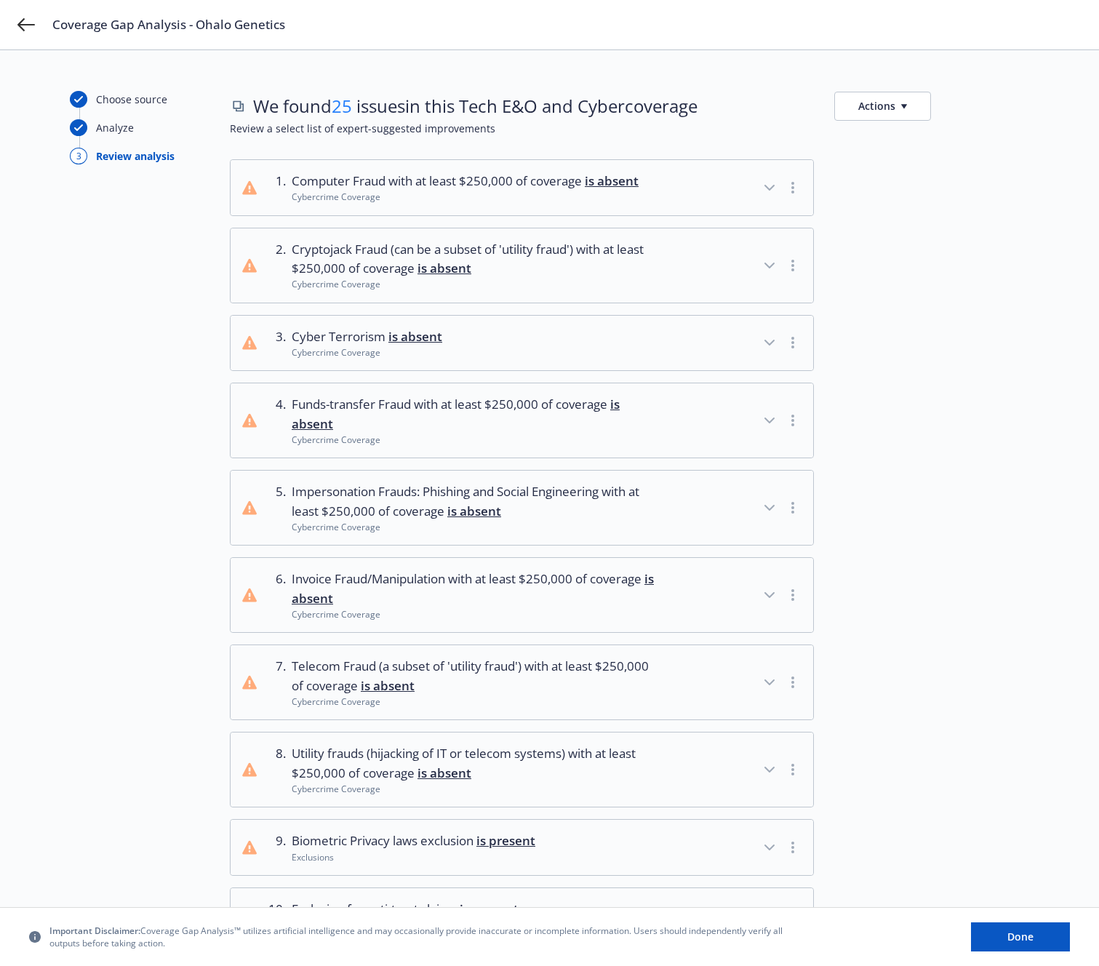
click at [983, 295] on div at bounding box center [931, 266] width 195 height 76
click at [931, 194] on div at bounding box center [931, 187] width 195 height 57
click at [22, 24] on icon at bounding box center [25, 24] width 17 height 13
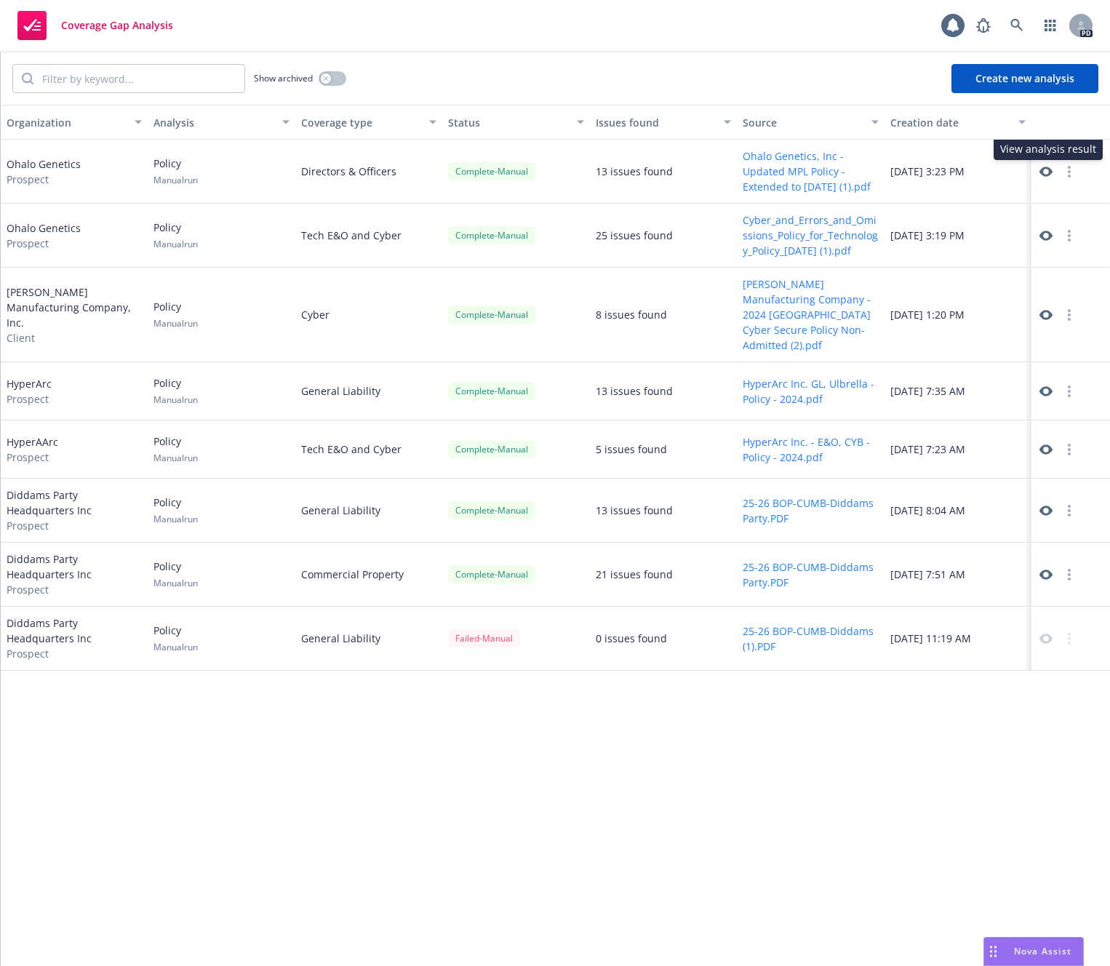
click at [1050, 170] on icon at bounding box center [1045, 172] width 13 height 10
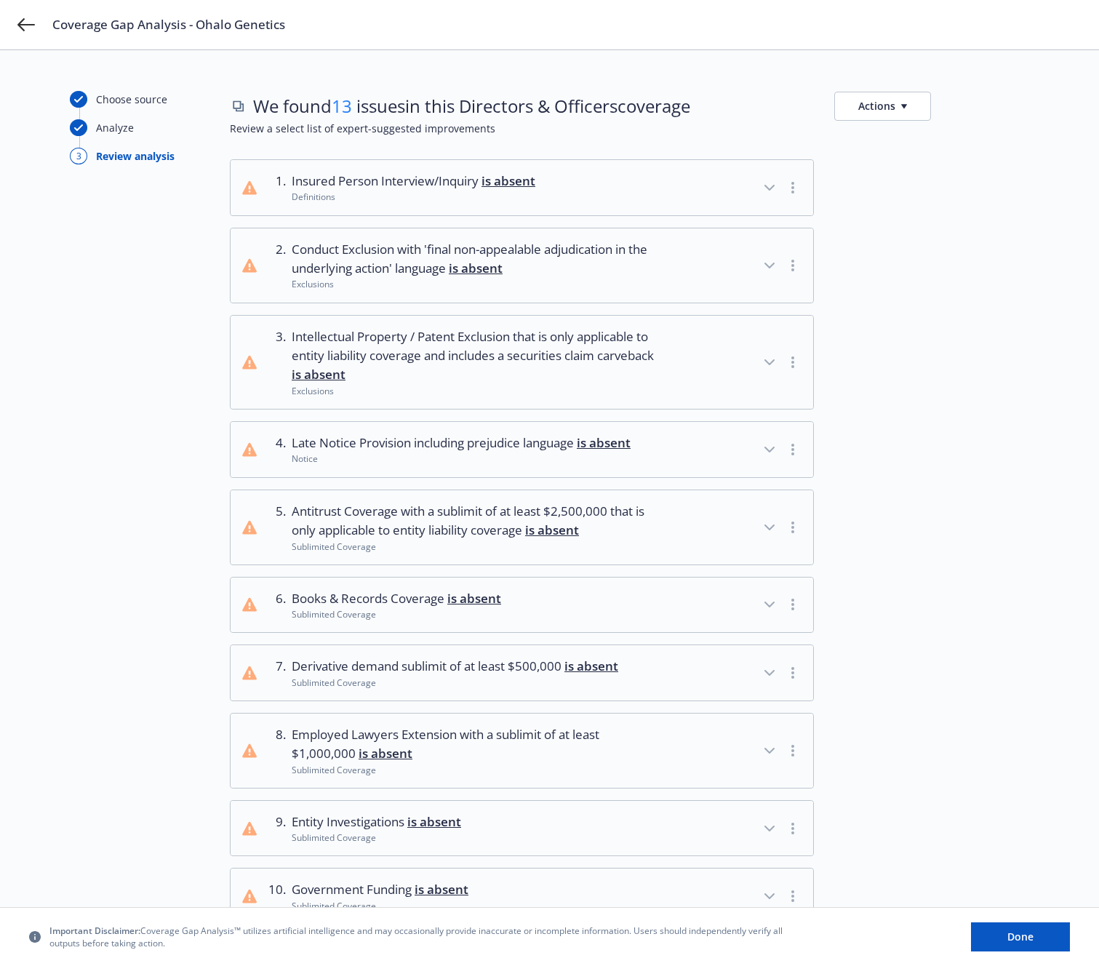
click at [394, 832] on div "Sublimited Coverage" at bounding box center [376, 837] width 169 height 12
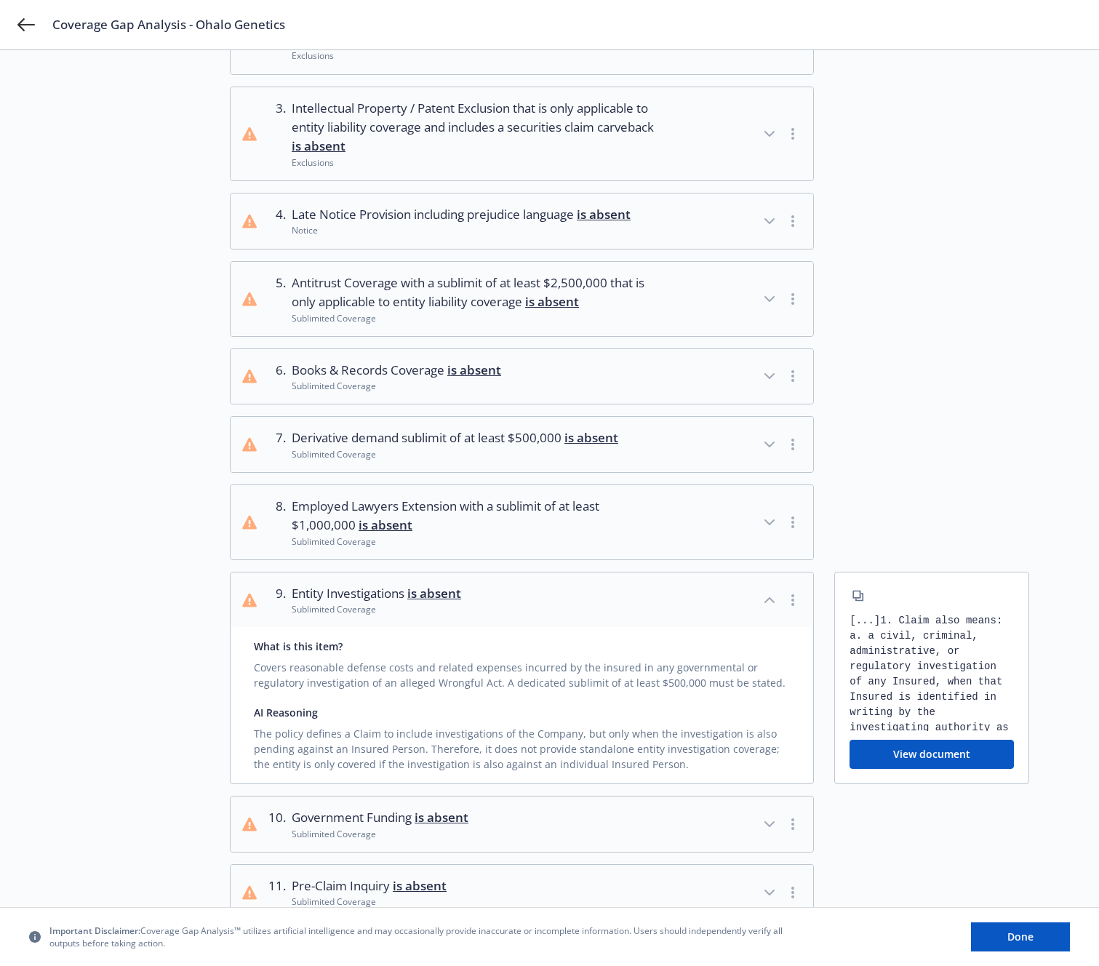
scroll to position [291, 0]
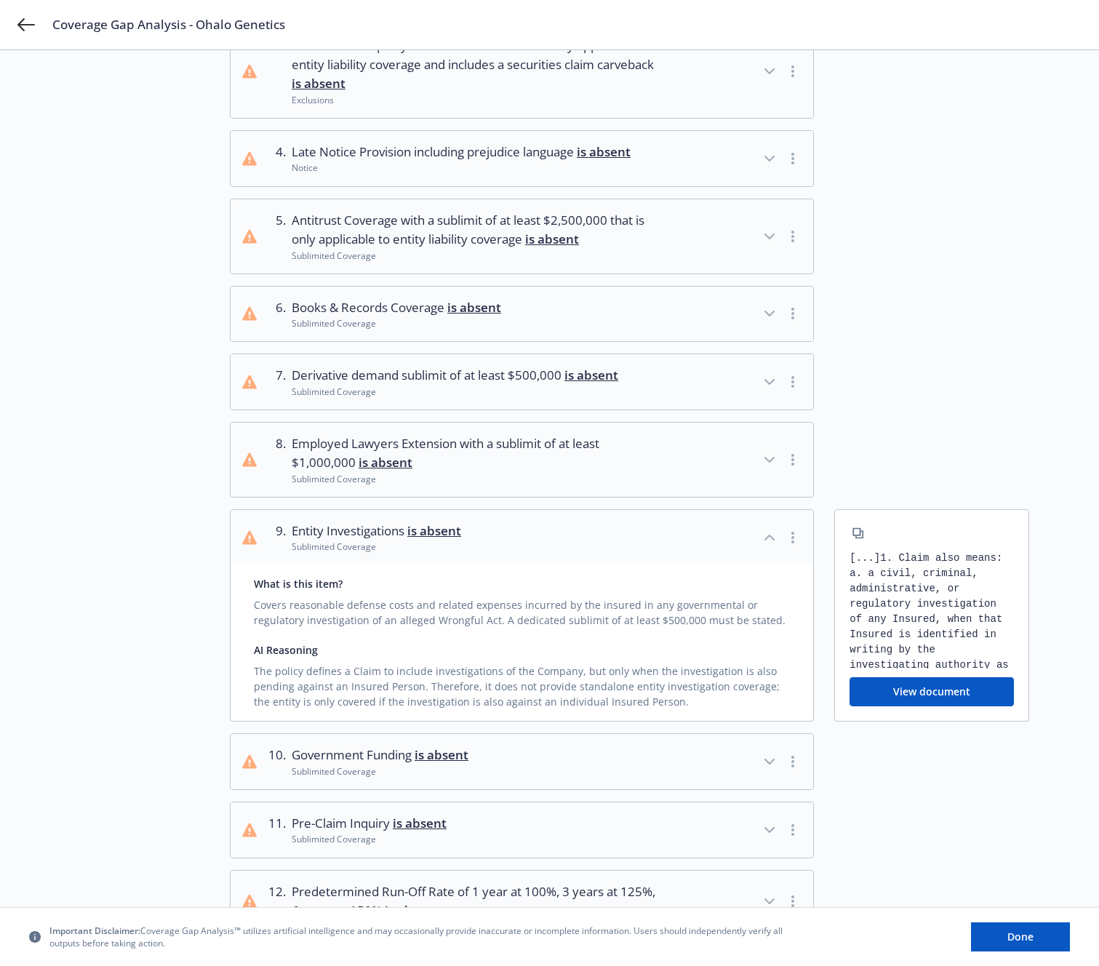
click at [924, 687] on button "View document" at bounding box center [932, 691] width 164 height 29
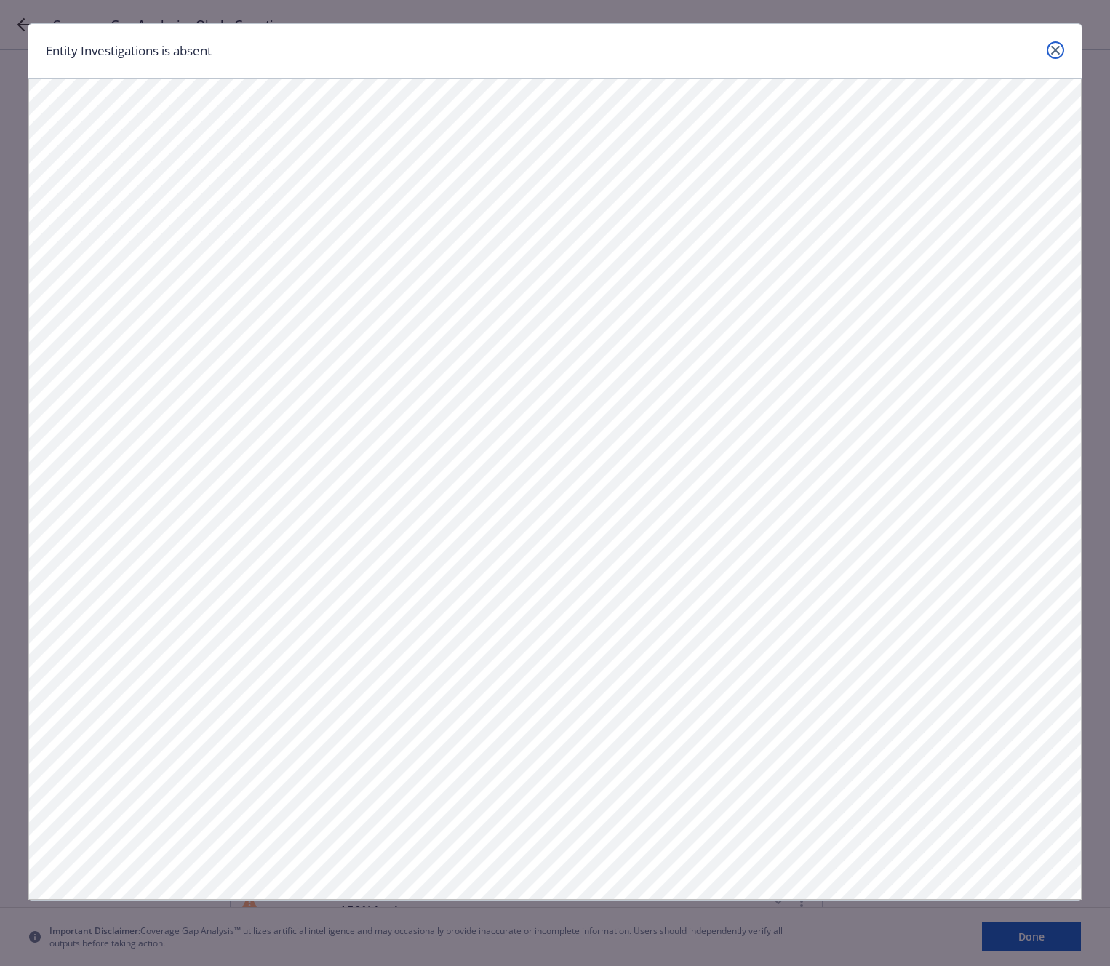
click at [1060, 44] on link "close" at bounding box center [1055, 49] width 17 height 17
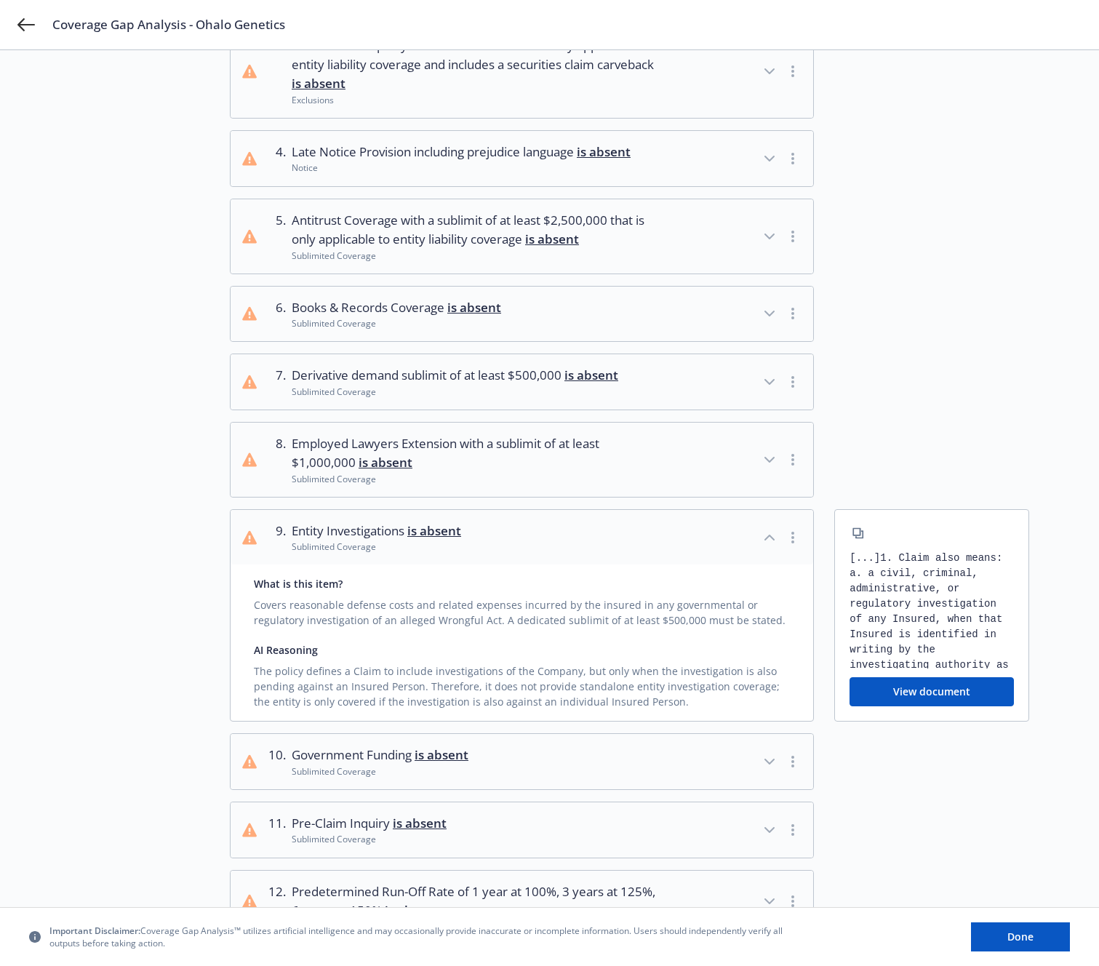
click at [466, 374] on span "Derivative demand sublimit of at least $500,000 is absent" at bounding box center [455, 375] width 327 height 19
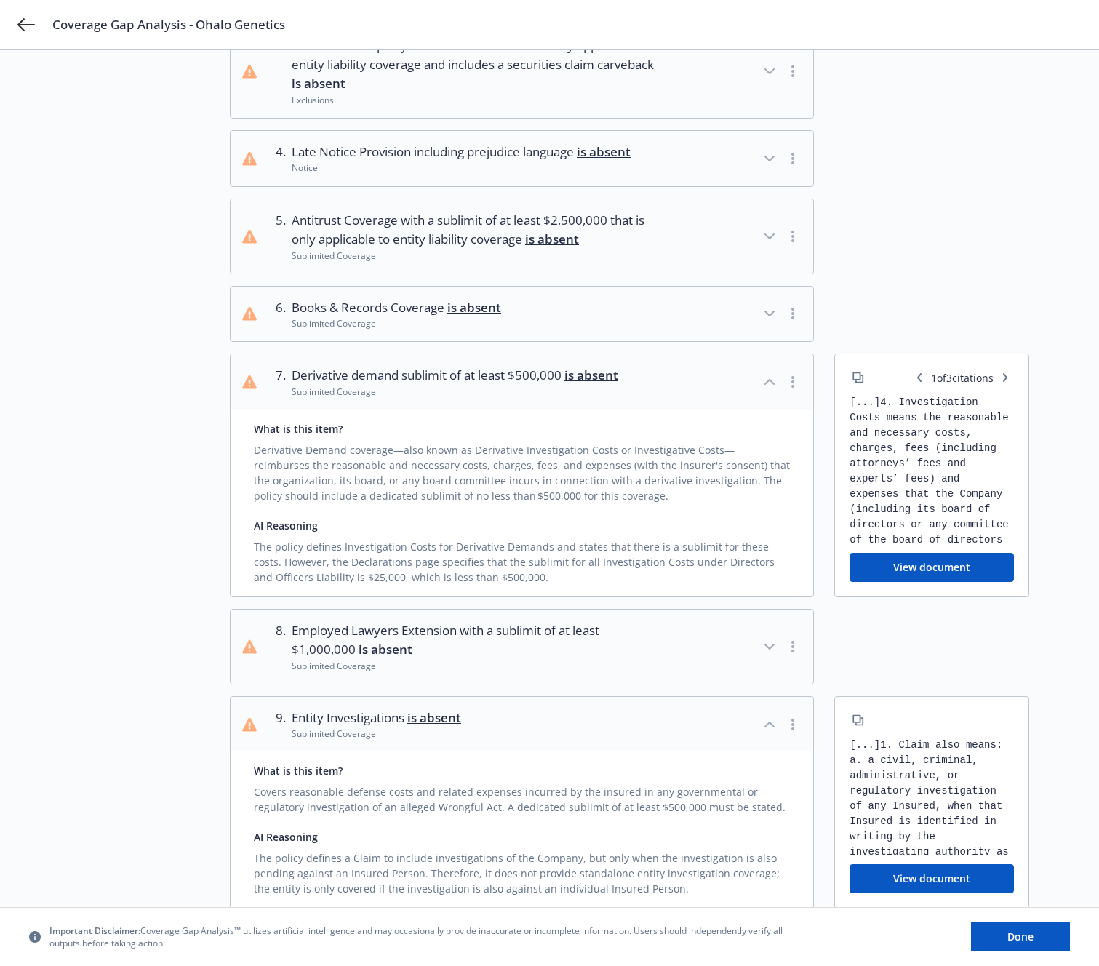
click at [932, 563] on button "View document" at bounding box center [932, 567] width 164 height 29
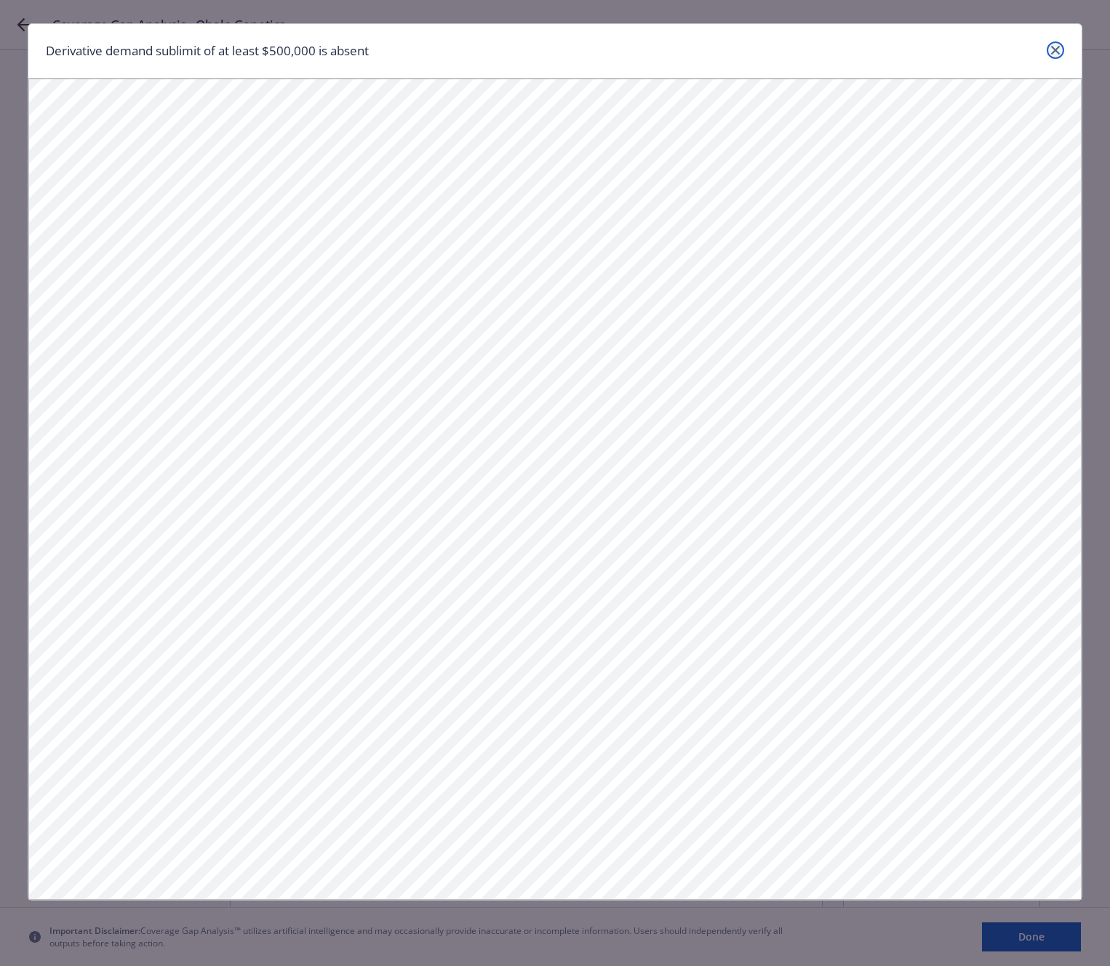
click at [1063, 52] on link "close" at bounding box center [1055, 49] width 17 height 17
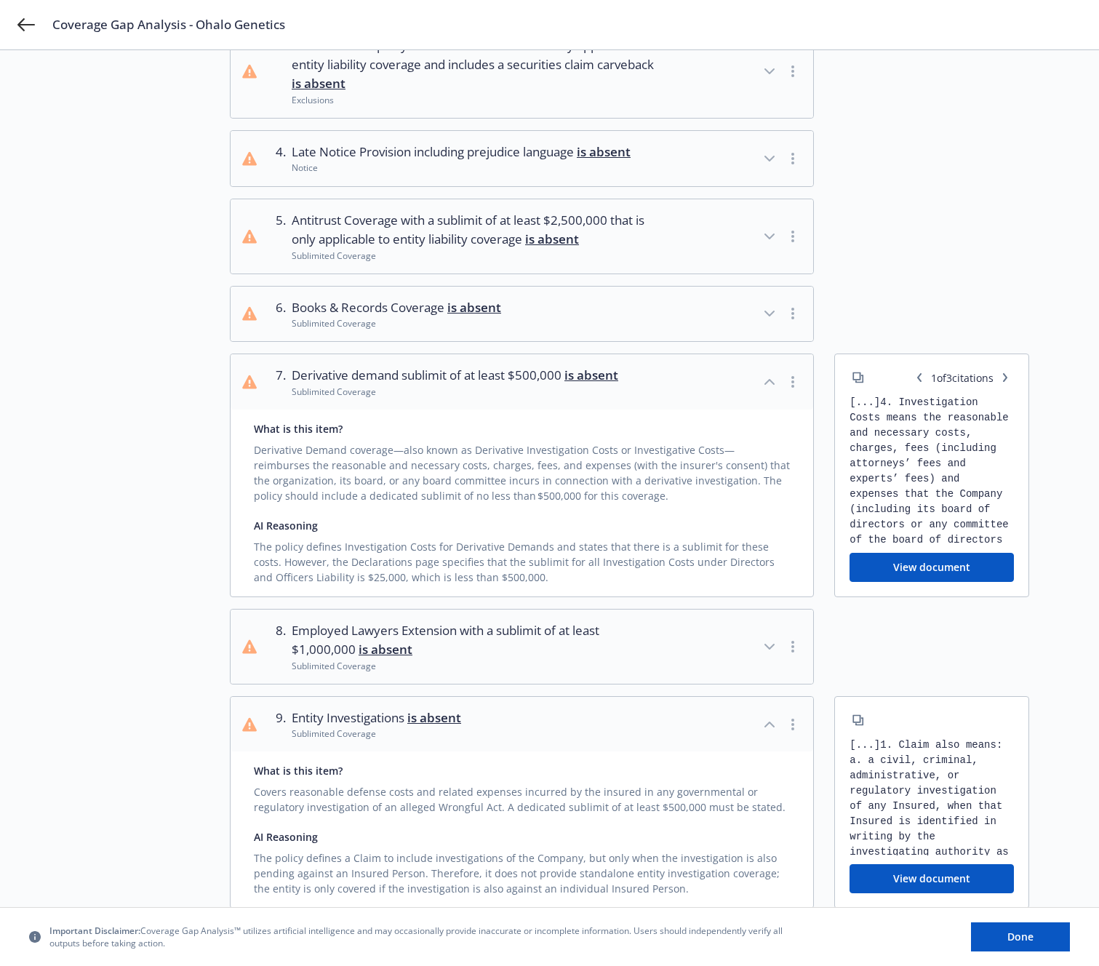
click at [684, 313] on button "6 . Books & Records Coverage is absent Sublimited Coverage" at bounding box center [522, 314] width 583 height 55
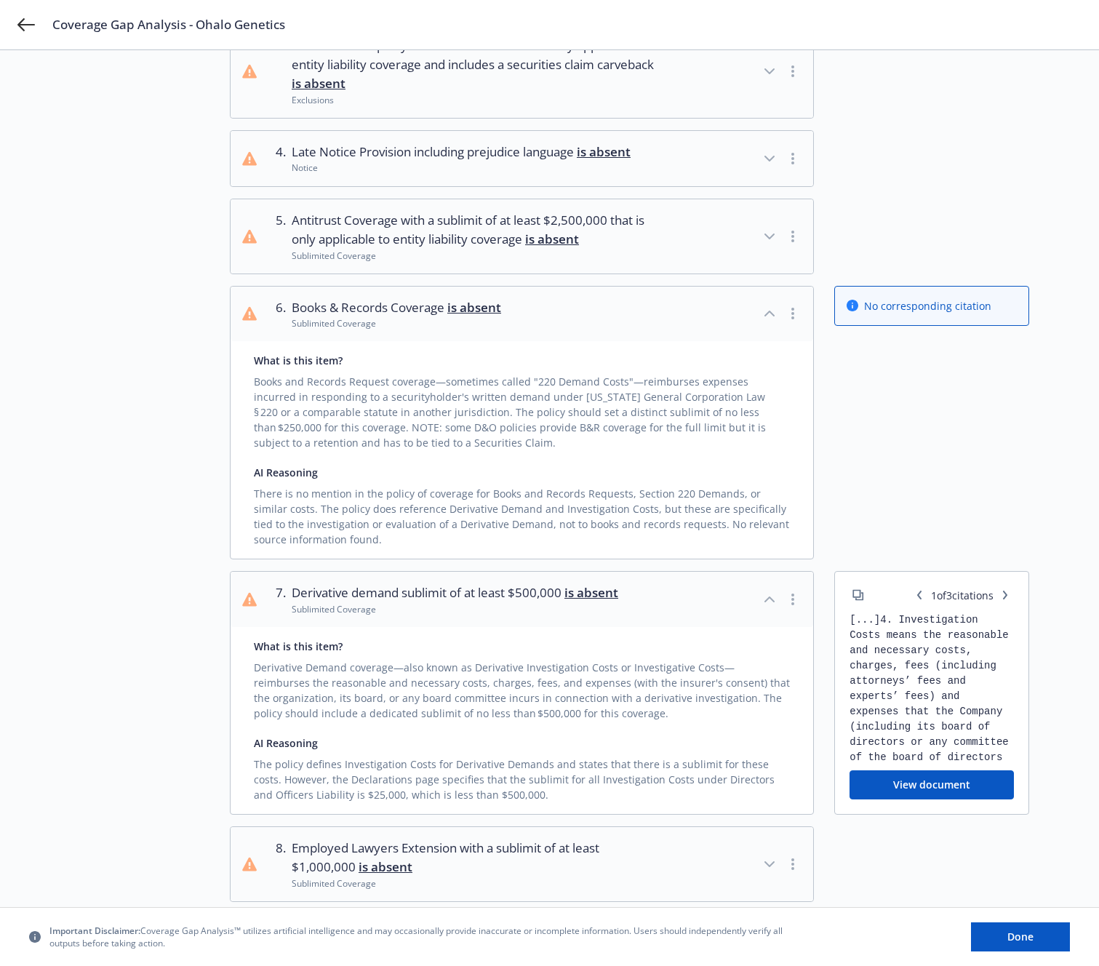
click at [901, 306] on span "No corresponding citation" at bounding box center [927, 305] width 127 height 15
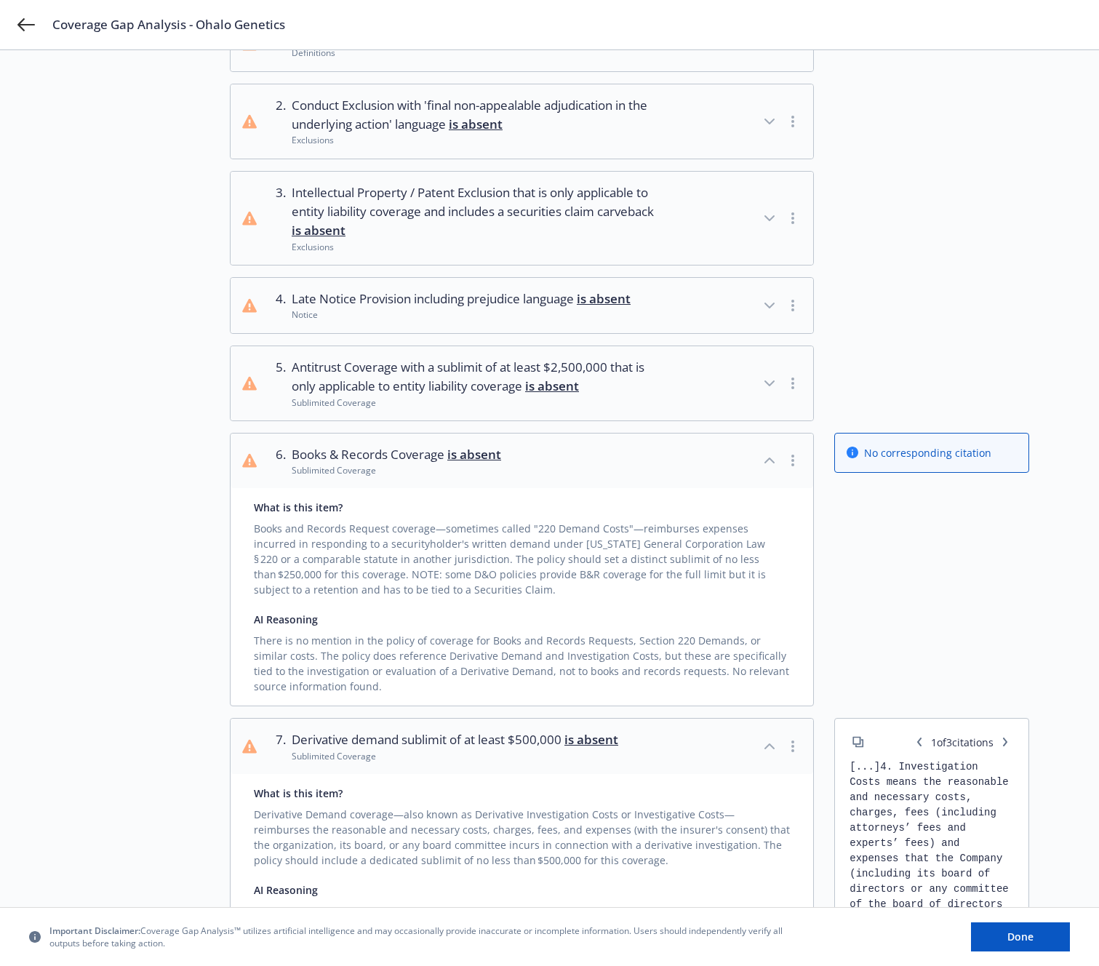
scroll to position [73, 0]
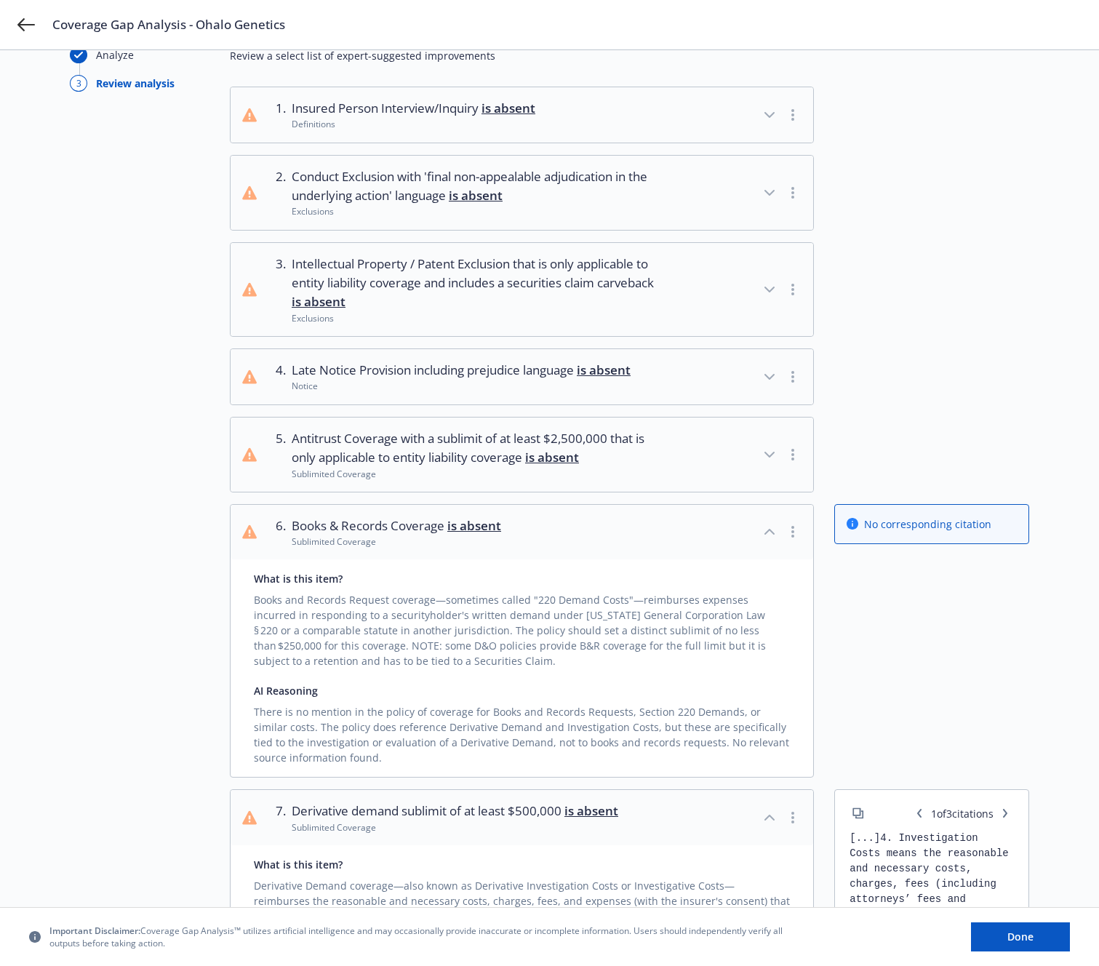
click at [415, 376] on span "Late Notice Provision including prejudice language is absent" at bounding box center [461, 370] width 339 height 19
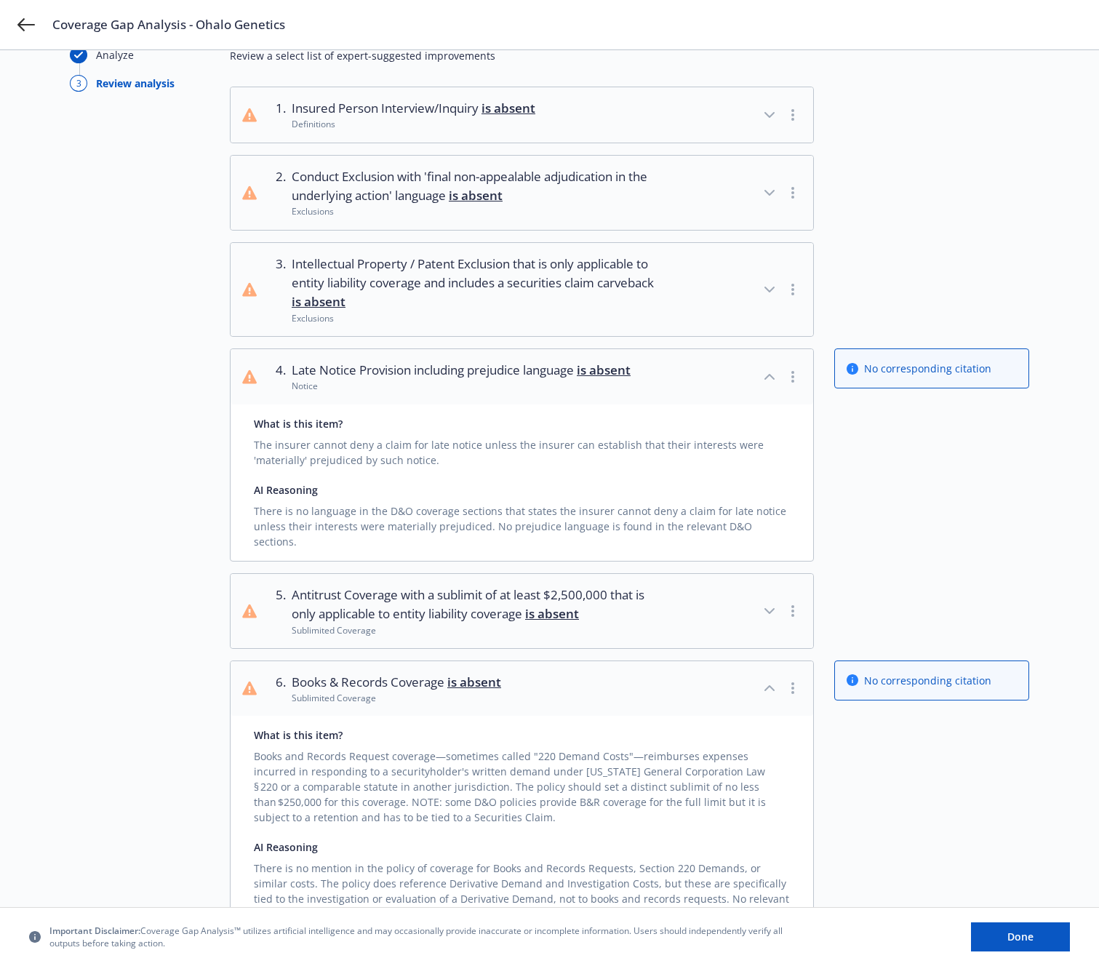
click at [1052, 166] on div "Choose source Analyze 3 Review analysis We found 13 issues in this Directors & …" at bounding box center [549, 954] width 1099 height 1954
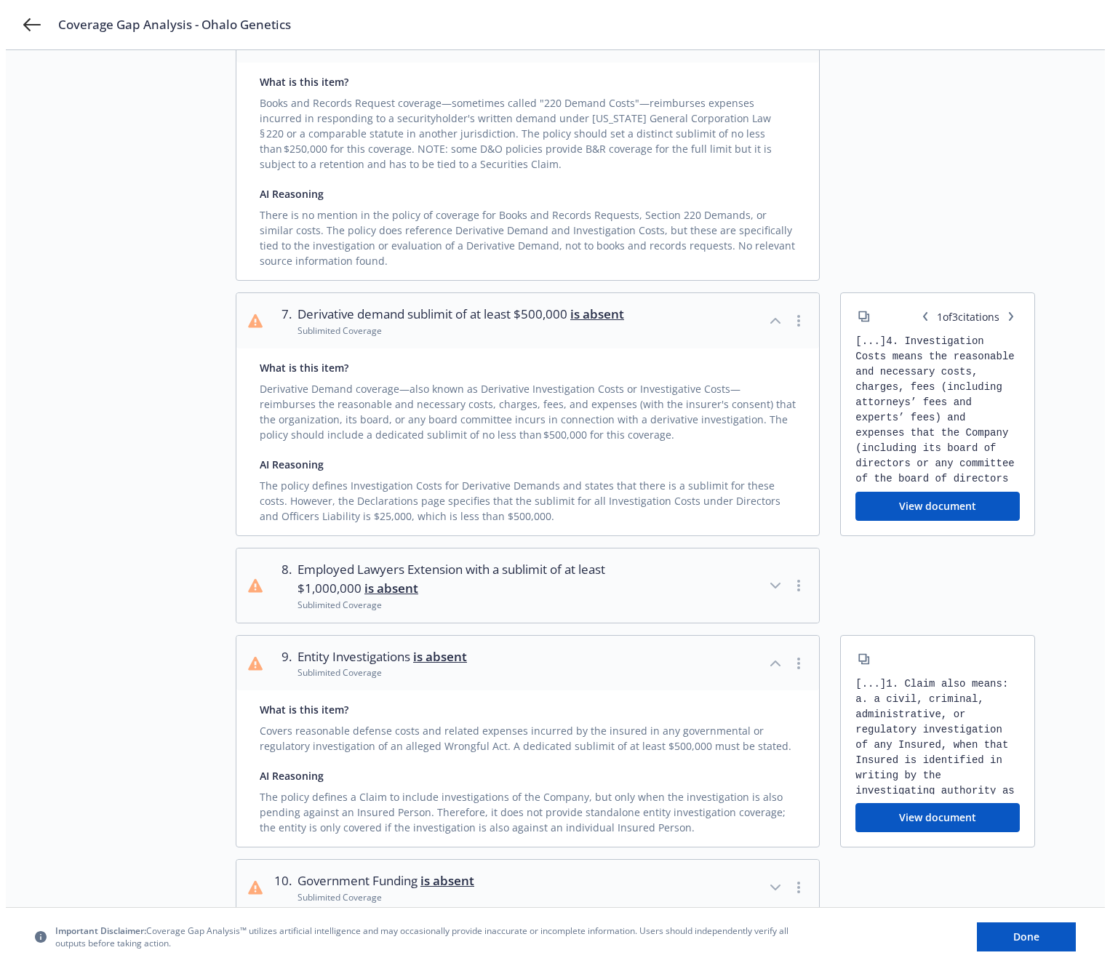
scroll to position [727, 0]
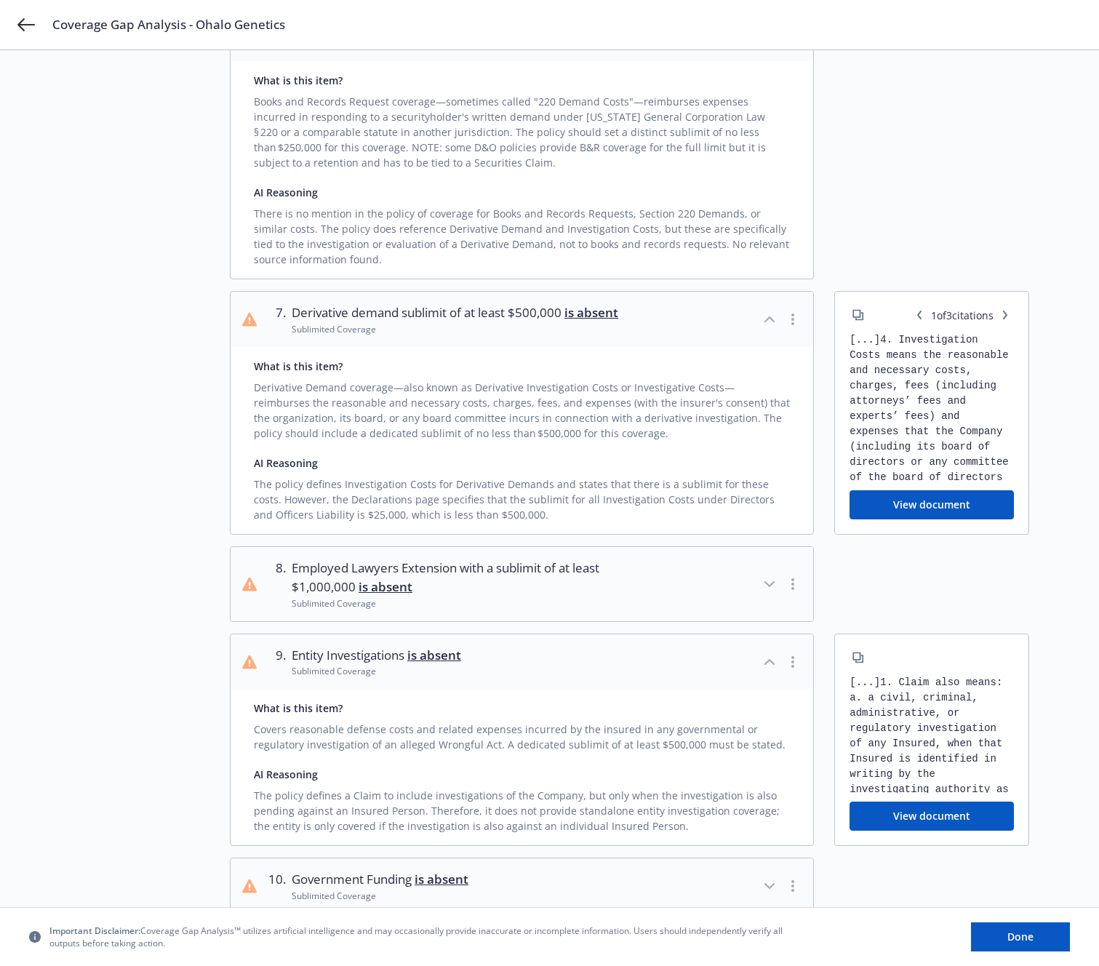
click at [983, 490] on button "View document" at bounding box center [932, 504] width 164 height 29
